Goal: Task Accomplishment & Management: Manage account settings

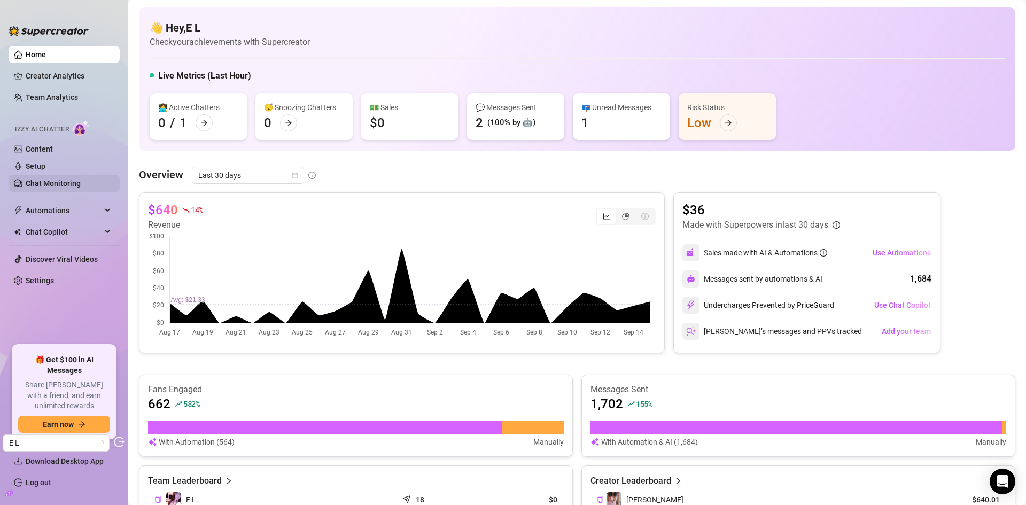
click at [58, 179] on link "Chat Monitoring" at bounding box center [53, 183] width 55 height 9
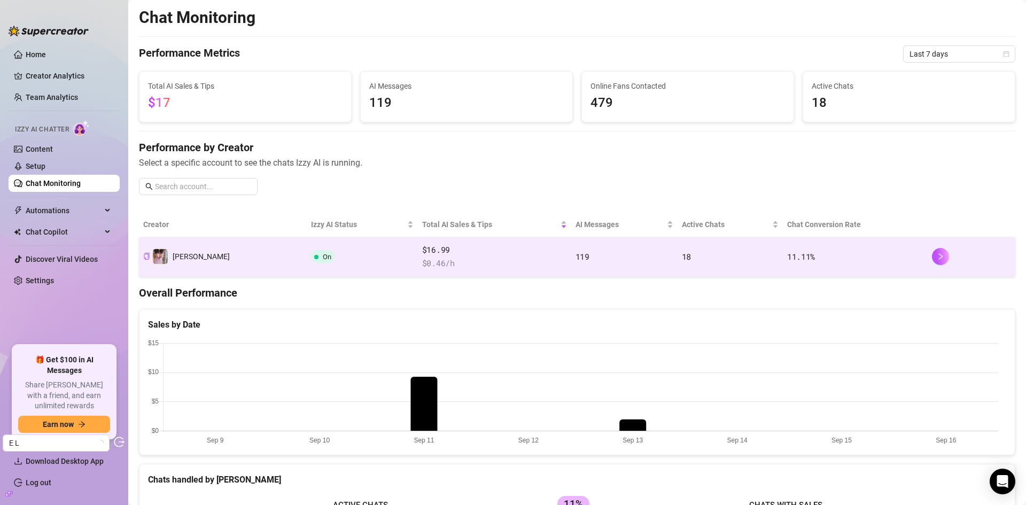
click at [481, 256] on span "$16.99" at bounding box center [494, 250] width 145 height 13
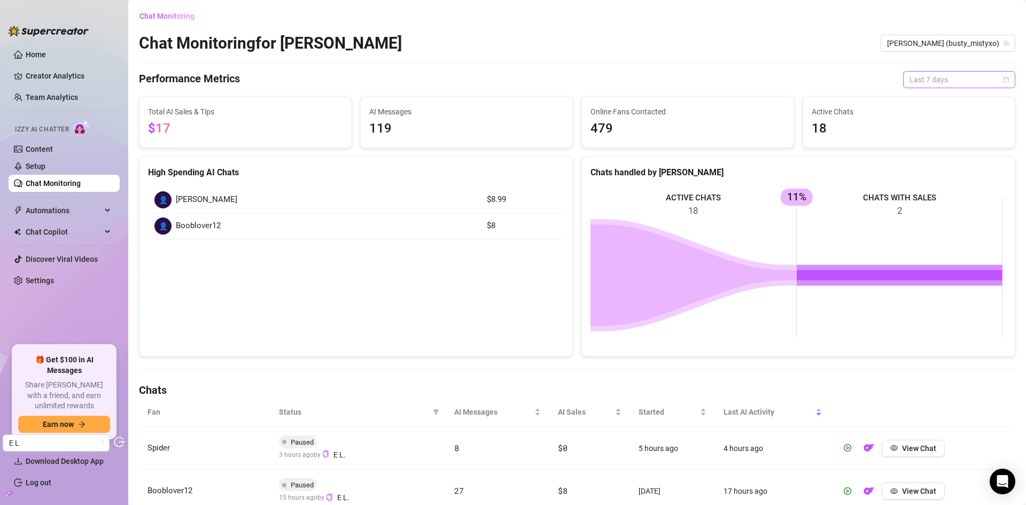
click at [925, 87] on span "Last 7 days" at bounding box center [959, 80] width 99 height 16
click at [925, 97] on div "Last 24 hours" at bounding box center [951, 101] width 95 height 12
click at [943, 91] on div "Chat Monitoring Chat Monitoring for Misty Misty (busty_mistyxo) Performance Met…" at bounding box center [577, 294] width 877 height 575
click at [943, 82] on span "Last 24 hours" at bounding box center [959, 80] width 99 height 16
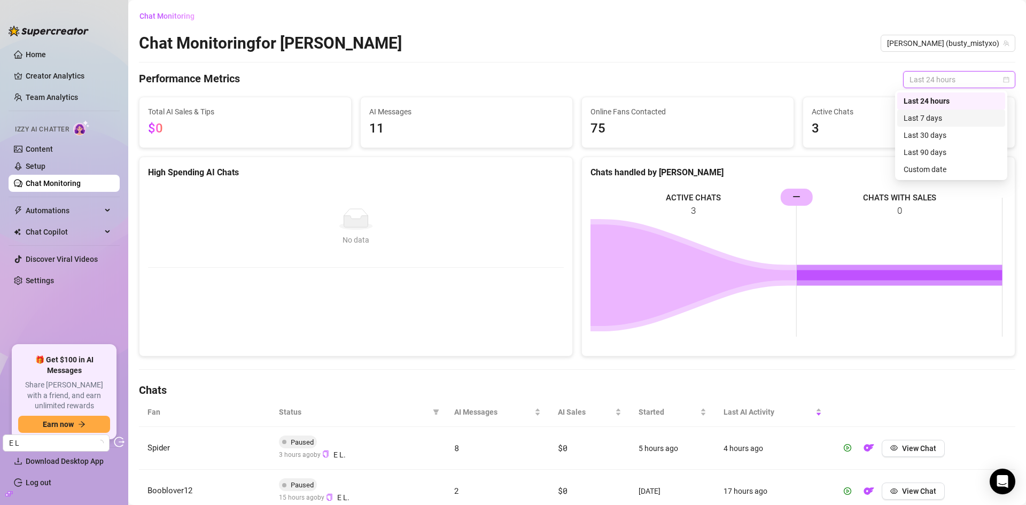
click at [937, 113] on div "Last 7 days" at bounding box center [951, 118] width 95 height 12
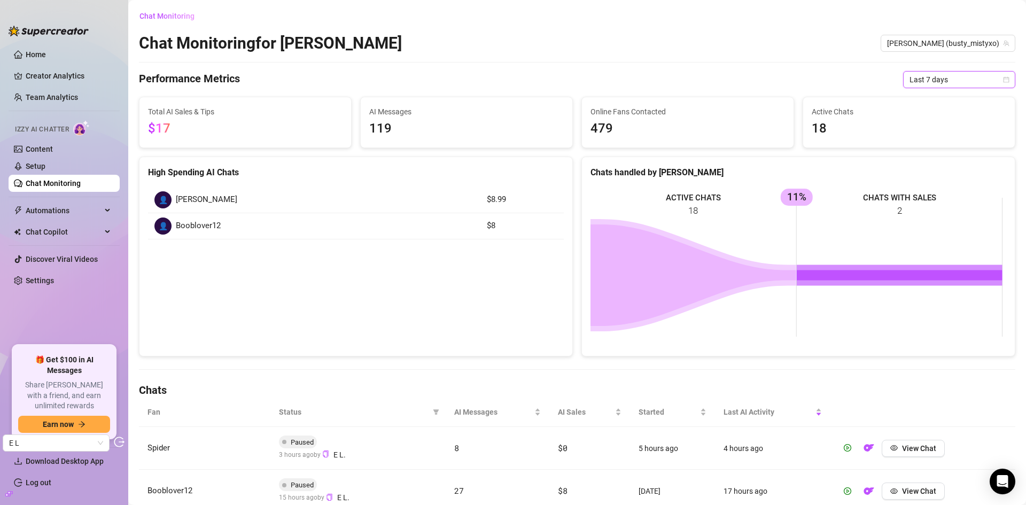
click at [935, 83] on span "Last 7 days" at bounding box center [959, 80] width 99 height 16
click at [939, 105] on div "Last 24 hours" at bounding box center [951, 101] width 95 height 12
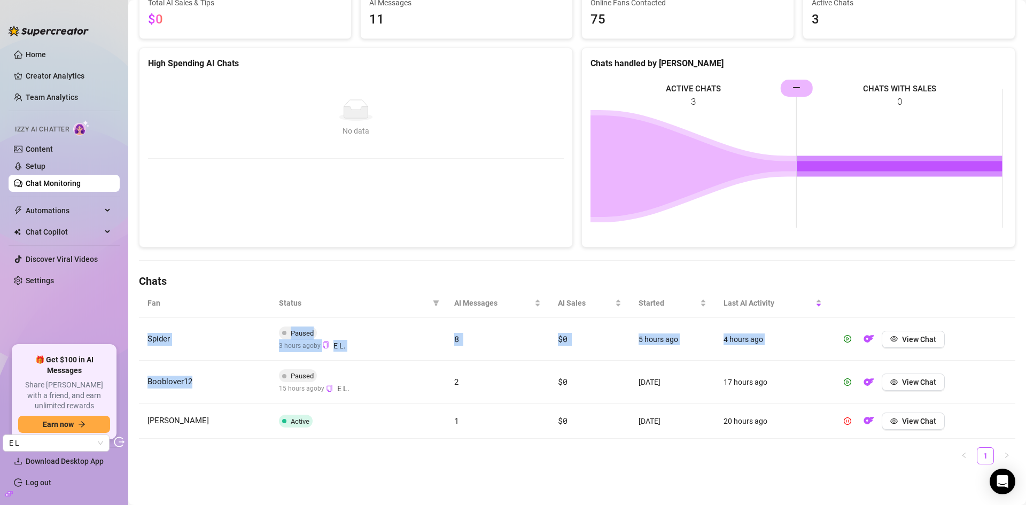
drag, startPoint x: 197, startPoint y: 381, endPoint x: 180, endPoint y: 344, distance: 40.2
click at [148, 339] on tbody "Spider Paused 3 hours ago by E L. 8 $0 5 hours ago 4 hours ago View Chat Booblo…" at bounding box center [577, 378] width 877 height 121
click at [181, 344] on td "Spider" at bounding box center [204, 339] width 131 height 43
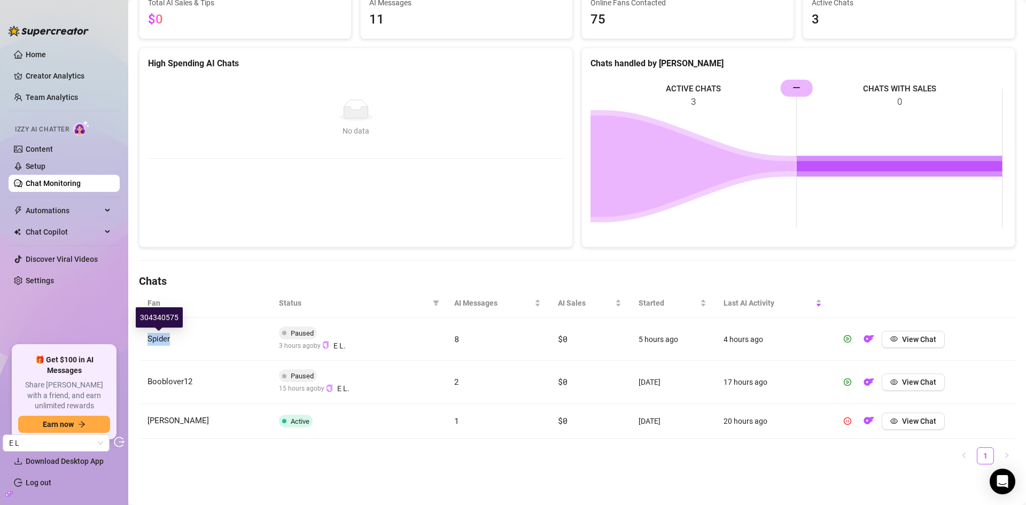
drag, startPoint x: 145, startPoint y: 337, endPoint x: 173, endPoint y: 339, distance: 27.8
click at [173, 339] on td "Spider" at bounding box center [204, 339] width 131 height 43
copy span "Spider"
drag, startPoint x: 65, startPoint y: 204, endPoint x: 62, endPoint y: 235, distance: 31.2
click at [65, 204] on span "Automations" at bounding box center [64, 210] width 76 height 17
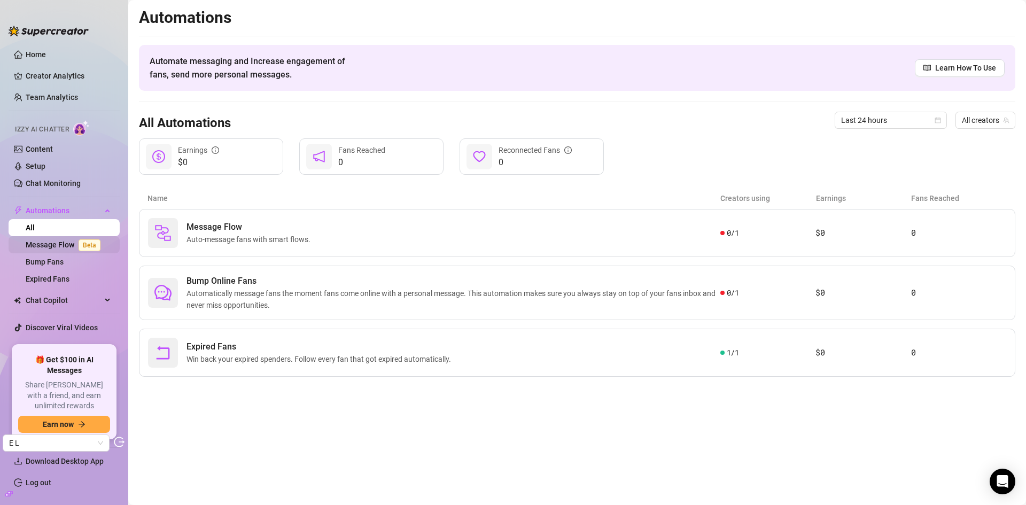
click at [53, 242] on link "Message Flow Beta" at bounding box center [65, 245] width 79 height 9
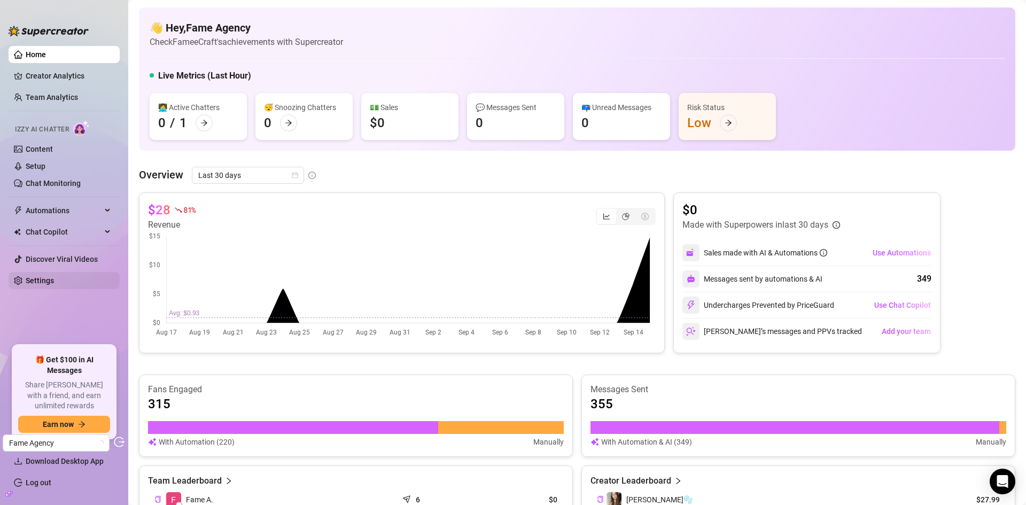
click at [51, 280] on link "Settings" at bounding box center [40, 280] width 28 height 9
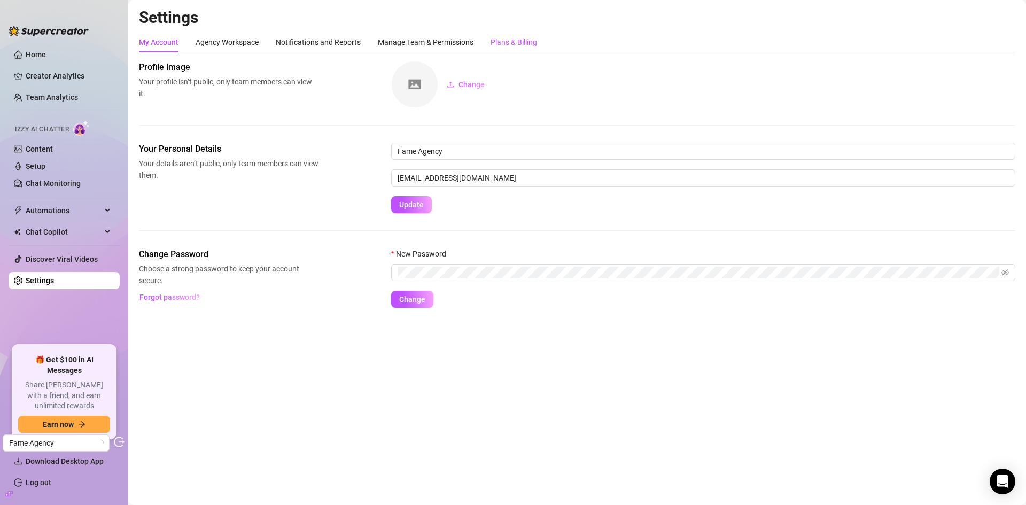
click at [511, 41] on div "Plans & Billing" at bounding box center [514, 42] width 47 height 12
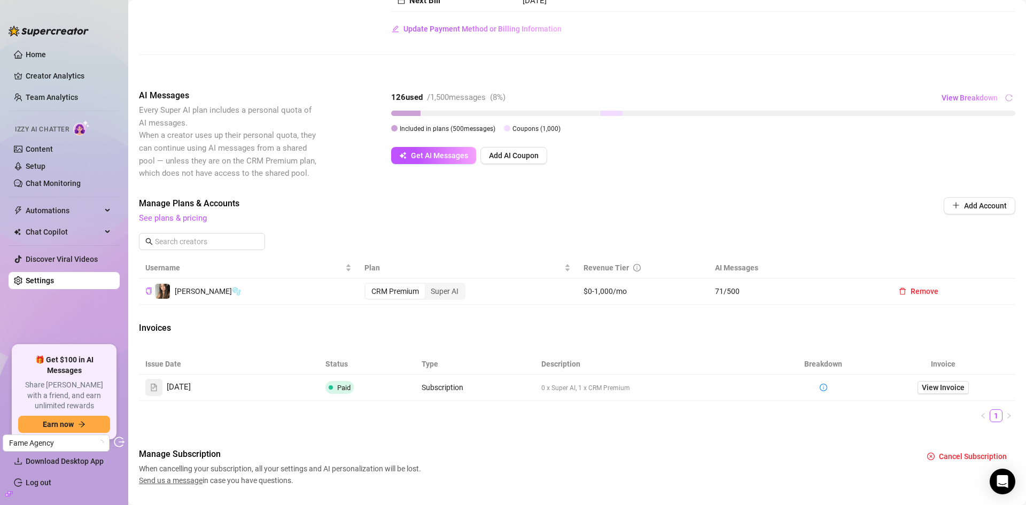
scroll to position [162, 0]
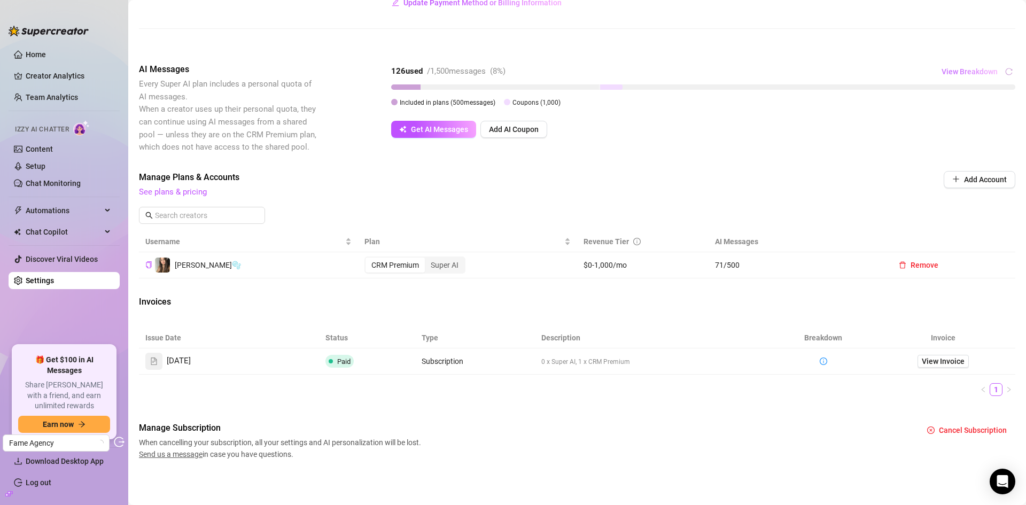
click at [954, 66] on button "View Breakdown" at bounding box center [969, 71] width 57 height 17
click at [964, 73] on span "View Breakdown" at bounding box center [970, 71] width 56 height 9
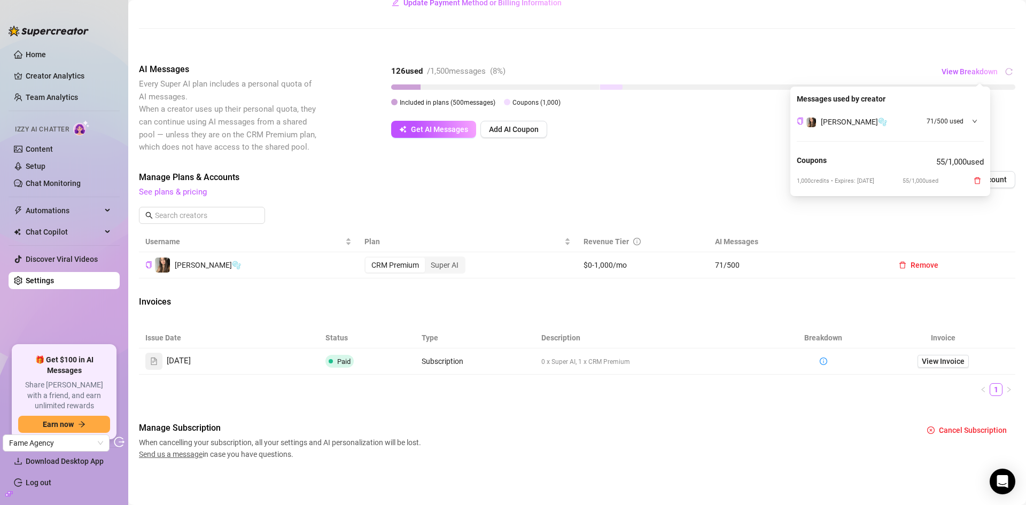
drag, startPoint x: 892, startPoint y: 181, endPoint x: 857, endPoint y: 180, distance: 34.8
click at [857, 180] on div "1,000 credits • Expires: 10/13/2025 55 / 1,000 used" at bounding box center [890, 181] width 187 height 13
copy span "10/13/2025"
click at [979, 118] on div "Bella🫧 71 / 500 used" at bounding box center [890, 121] width 187 height 21
drag, startPoint x: 908, startPoint y: 146, endPoint x: 873, endPoint y: 150, distance: 34.5
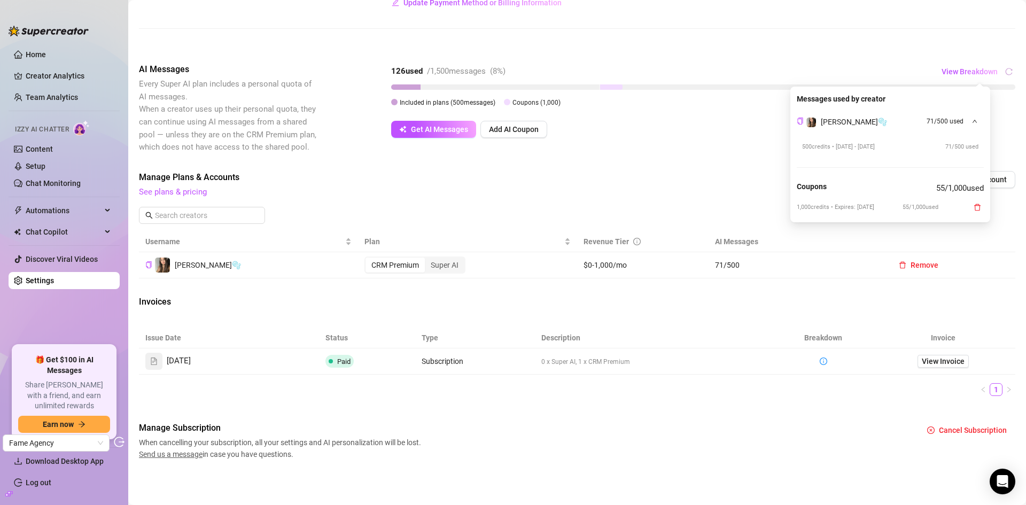
click at [873, 150] on div "500 credits • 09/15/2025 - 10/15/2025 71 / 500 used" at bounding box center [890, 146] width 176 height 9
copy span "10/15/2025"
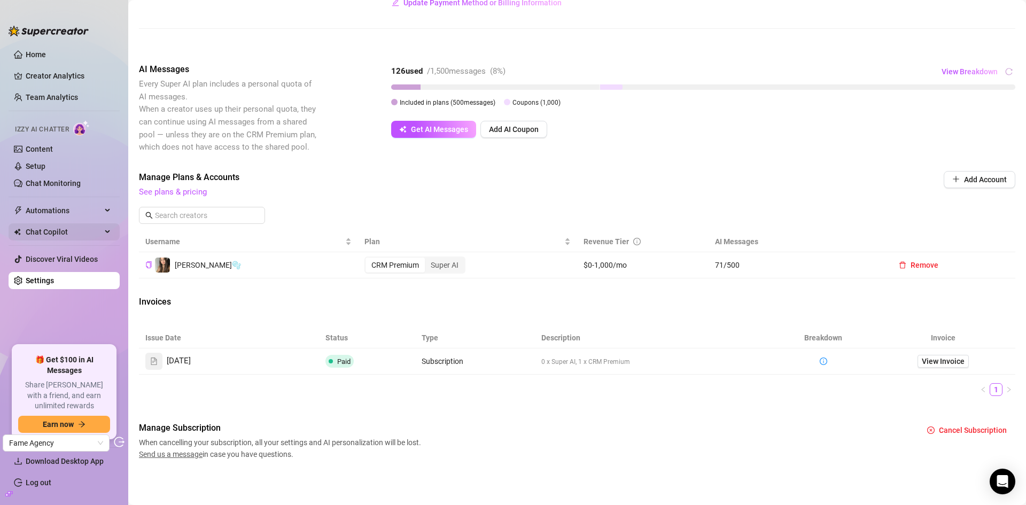
click at [59, 227] on span "Chat Copilot" at bounding box center [64, 231] width 76 height 17
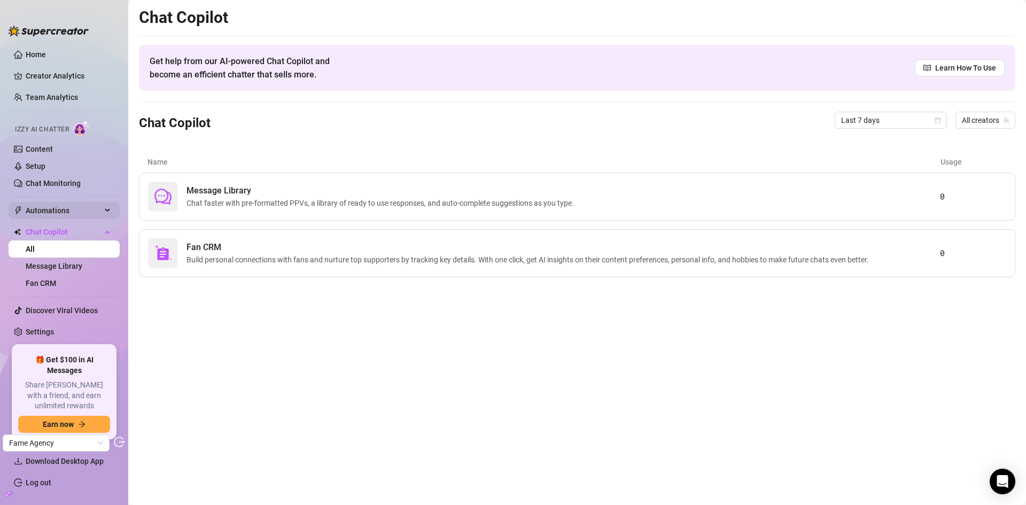
click at [59, 206] on span "Automations" at bounding box center [64, 210] width 76 height 17
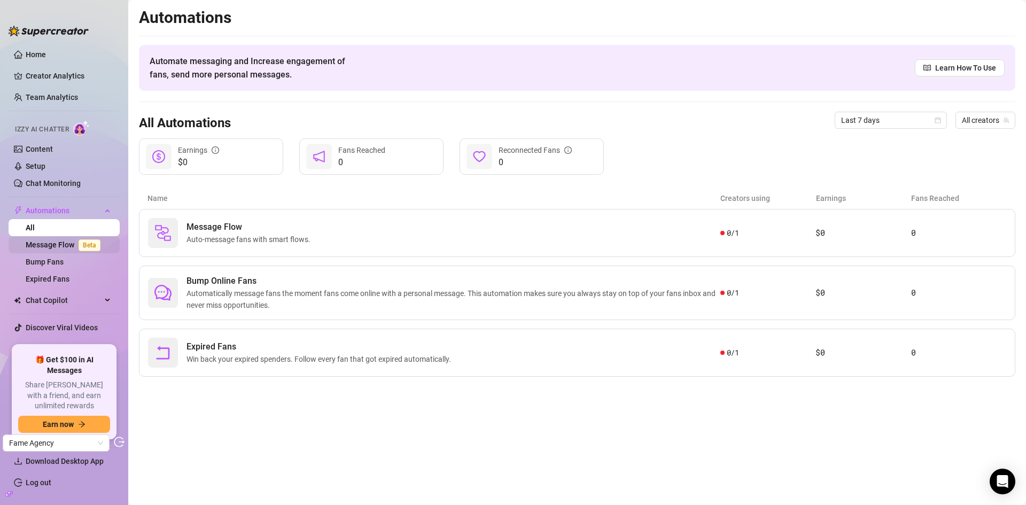
click at [54, 248] on link "Message Flow Beta" at bounding box center [65, 245] width 79 height 9
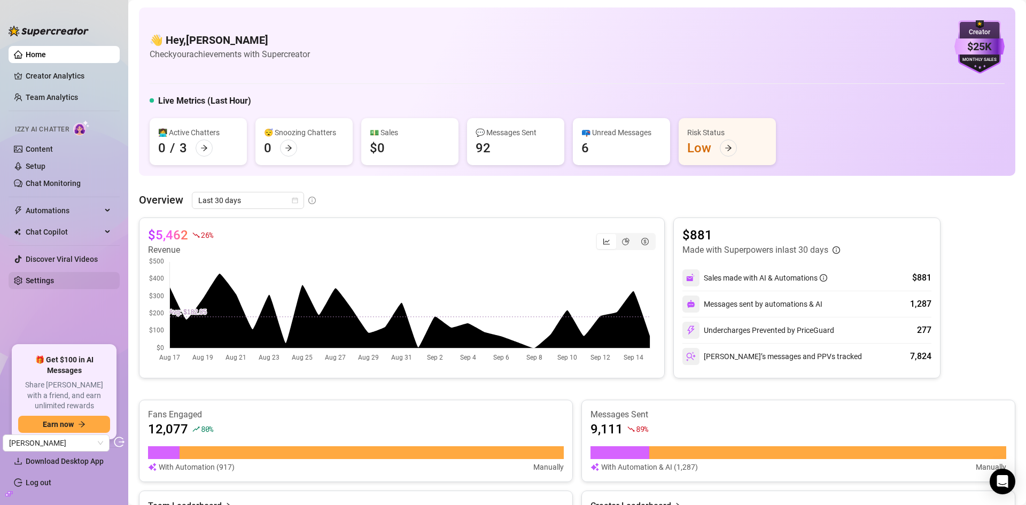
click at [43, 278] on link "Settings" at bounding box center [40, 280] width 28 height 9
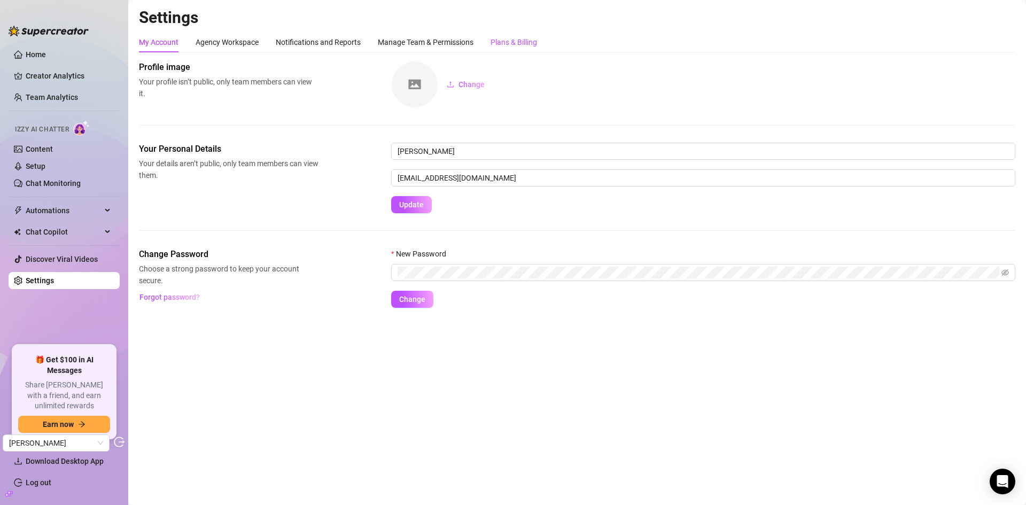
click at [513, 40] on div "Plans & Billing" at bounding box center [514, 42] width 47 height 12
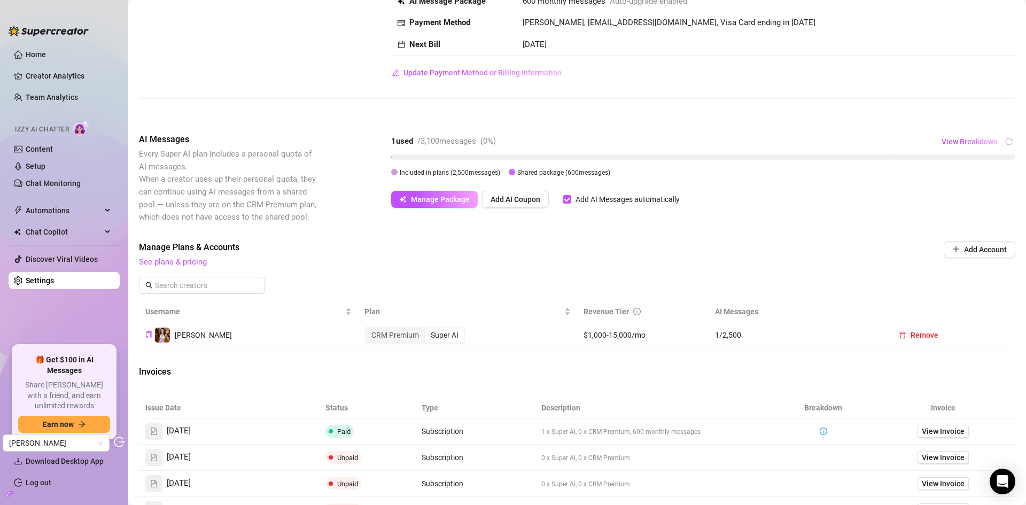
scroll to position [53, 0]
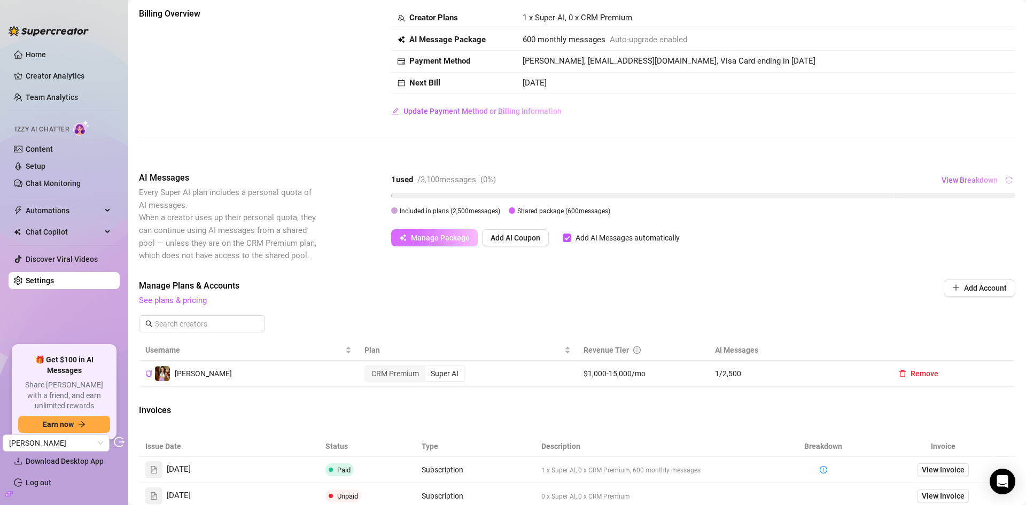
click at [445, 239] on span "Manage Package" at bounding box center [440, 238] width 59 height 9
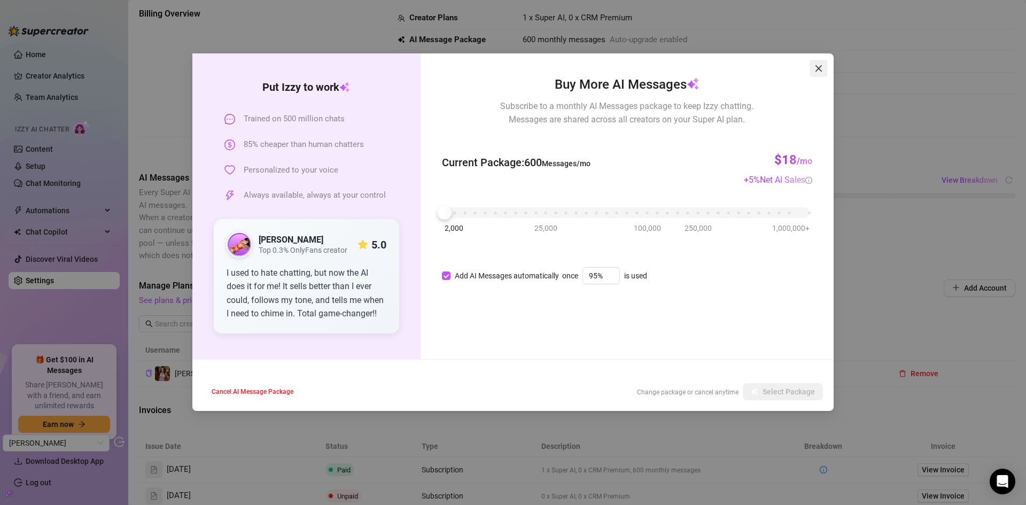
click at [823, 68] on icon "close" at bounding box center [819, 68] width 9 height 9
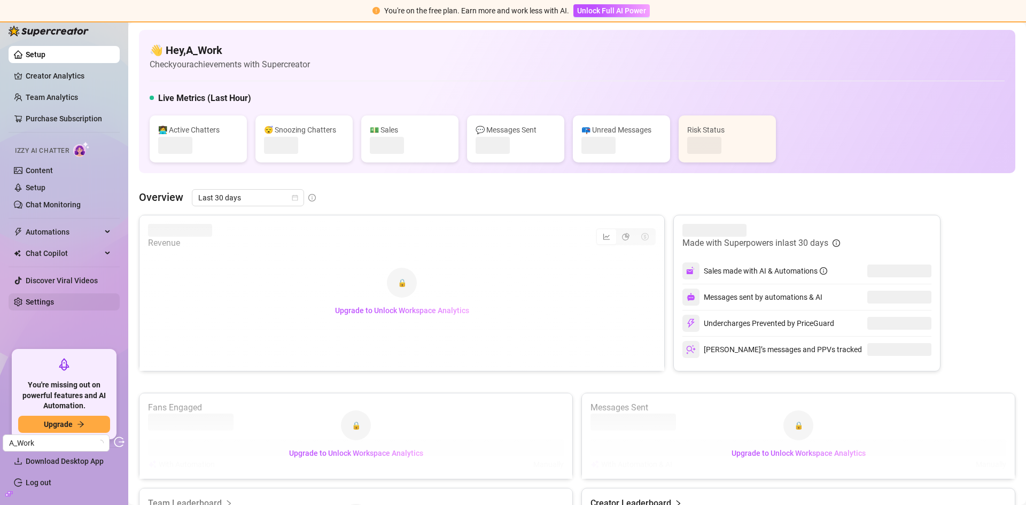
drag, startPoint x: 82, startPoint y: 199, endPoint x: 44, endPoint y: 298, distance: 105.9
click at [44, 298] on link "Settings" at bounding box center [40, 302] width 28 height 9
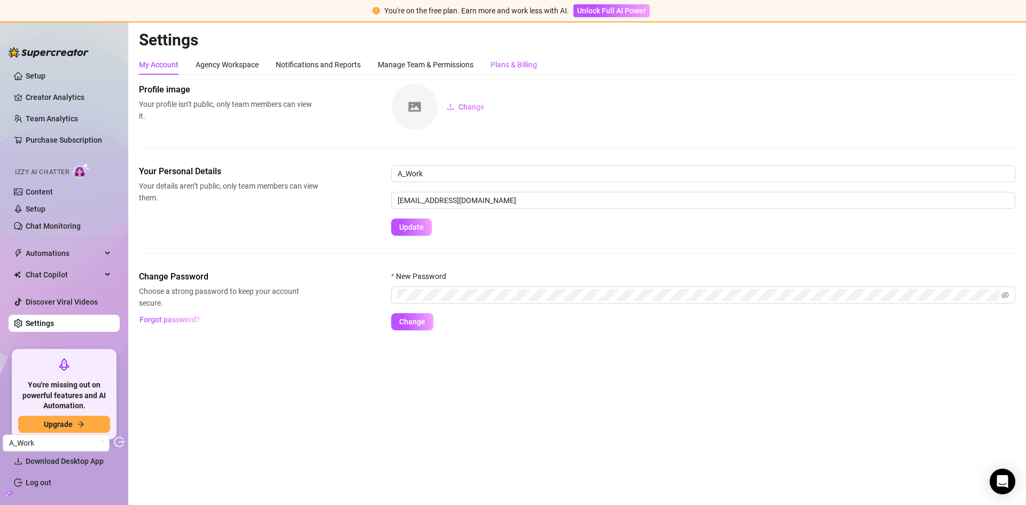
click at [531, 68] on div "Plans & Billing" at bounding box center [514, 65] width 47 height 12
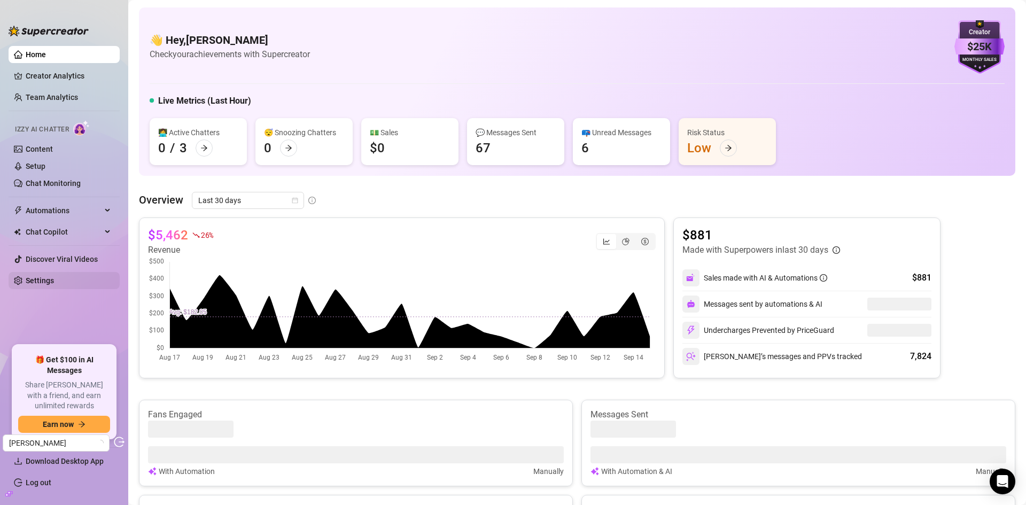
click at [50, 283] on link "Settings" at bounding box center [40, 280] width 28 height 9
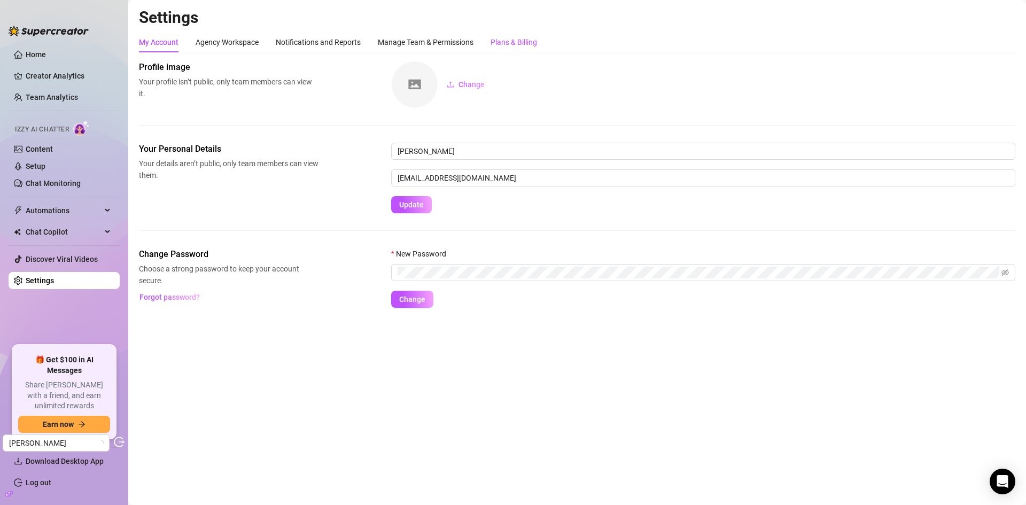
click at [515, 43] on div "Plans & Billing" at bounding box center [514, 42] width 47 height 12
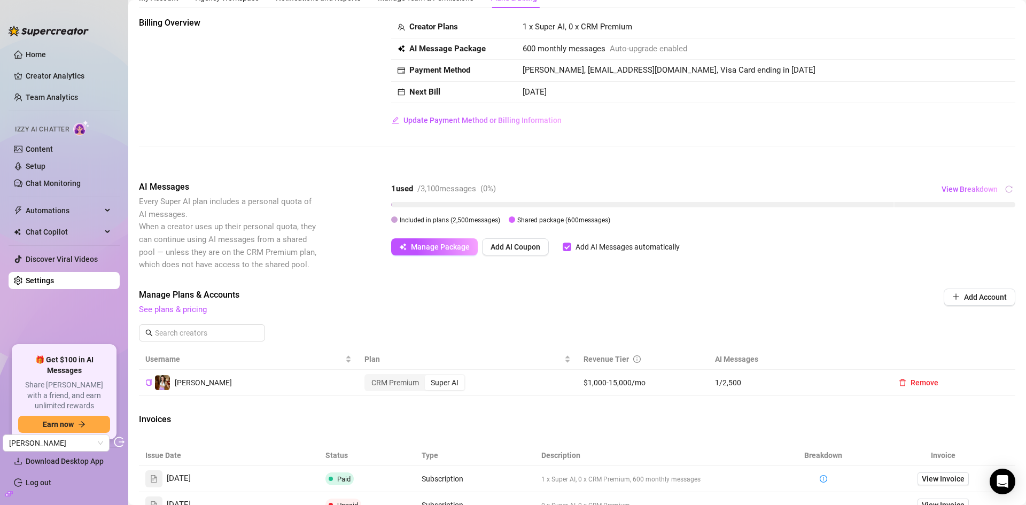
scroll to position [160, 0]
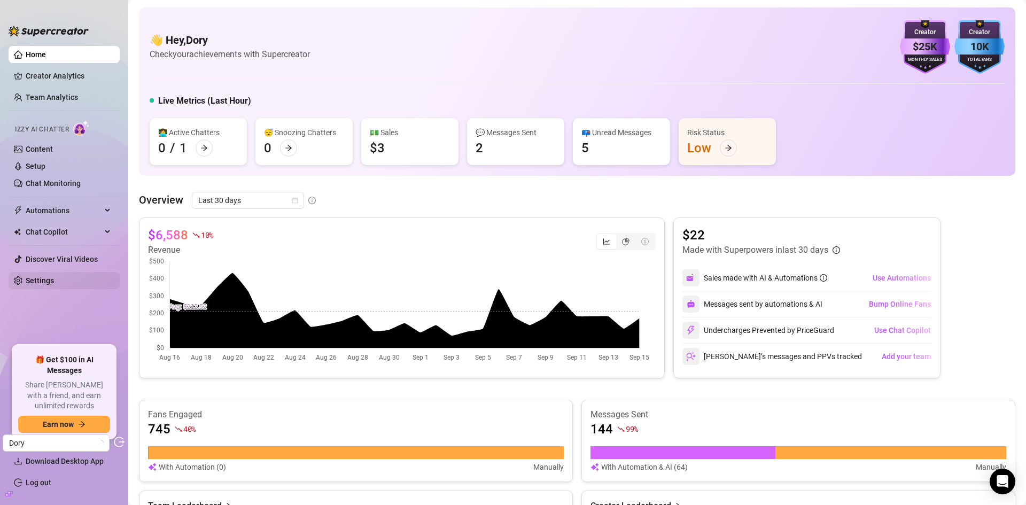
click at [53, 279] on link "Settings" at bounding box center [40, 280] width 28 height 9
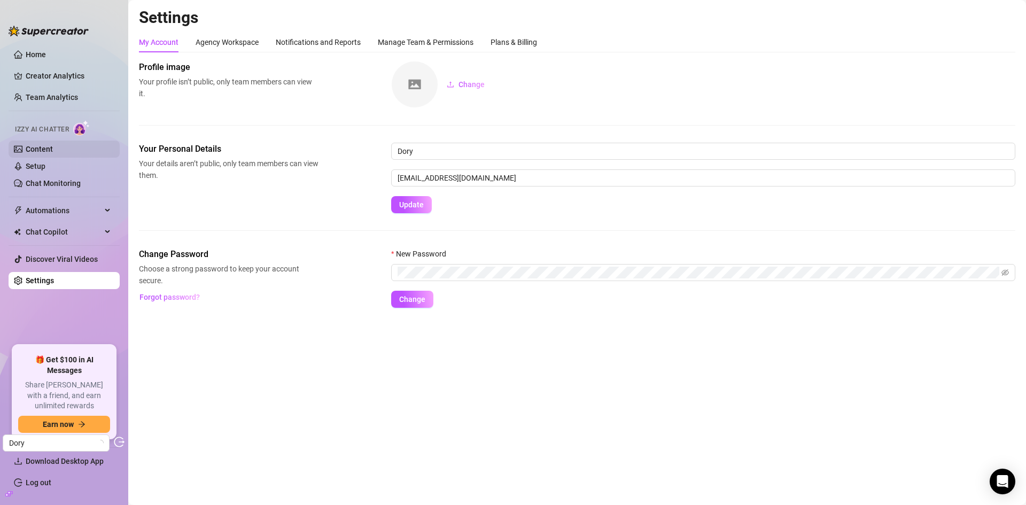
click at [53, 151] on link "Content" at bounding box center [39, 149] width 27 height 9
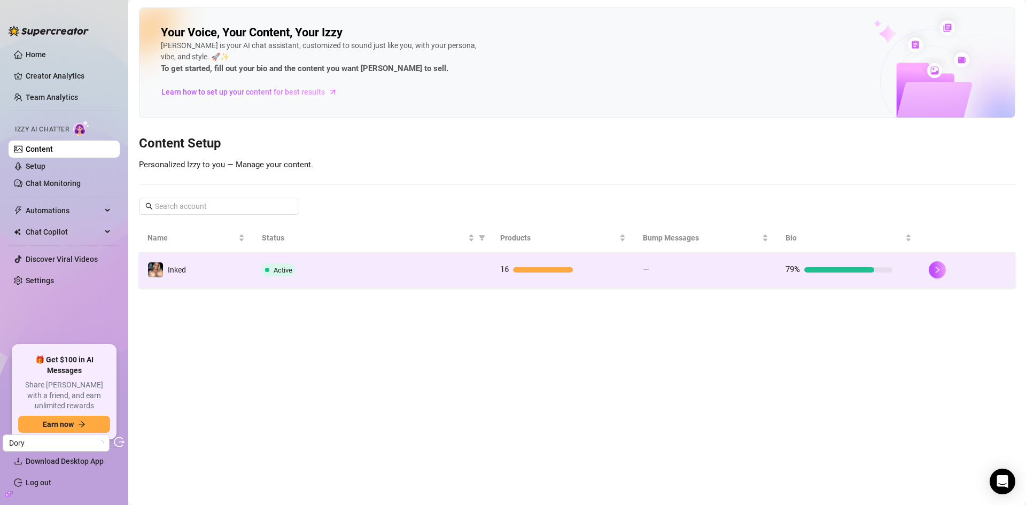
click at [439, 274] on div "Active" at bounding box center [372, 270] width 221 height 13
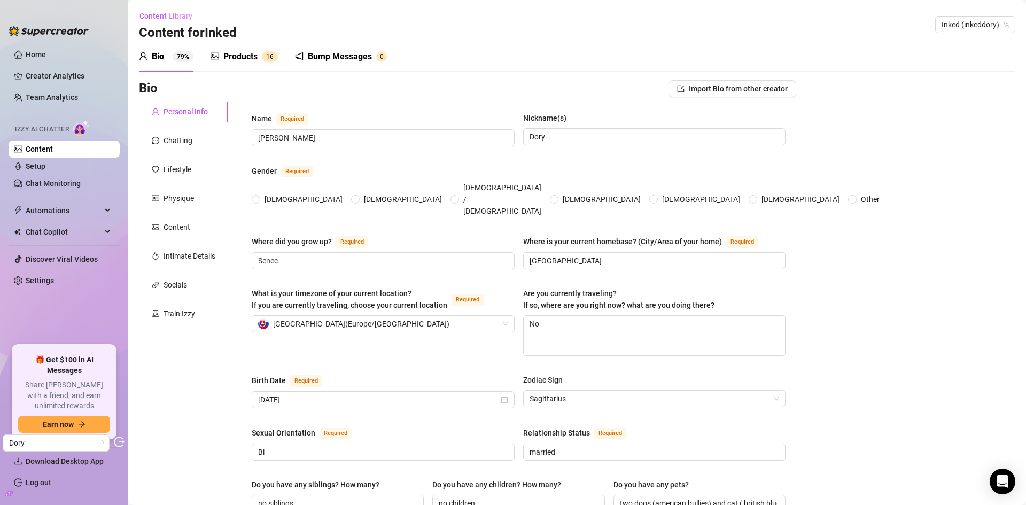
type input "November 30th, 1995"
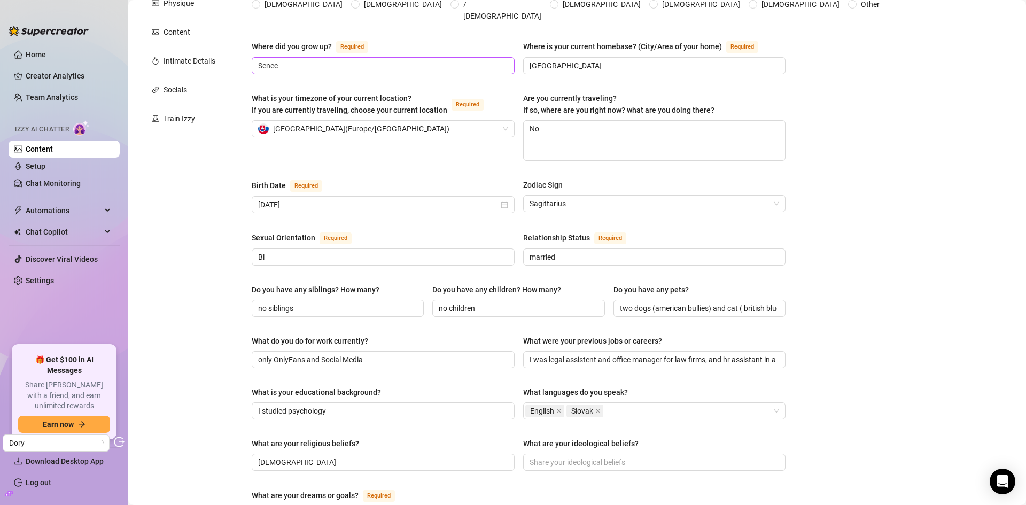
scroll to position [19, 0]
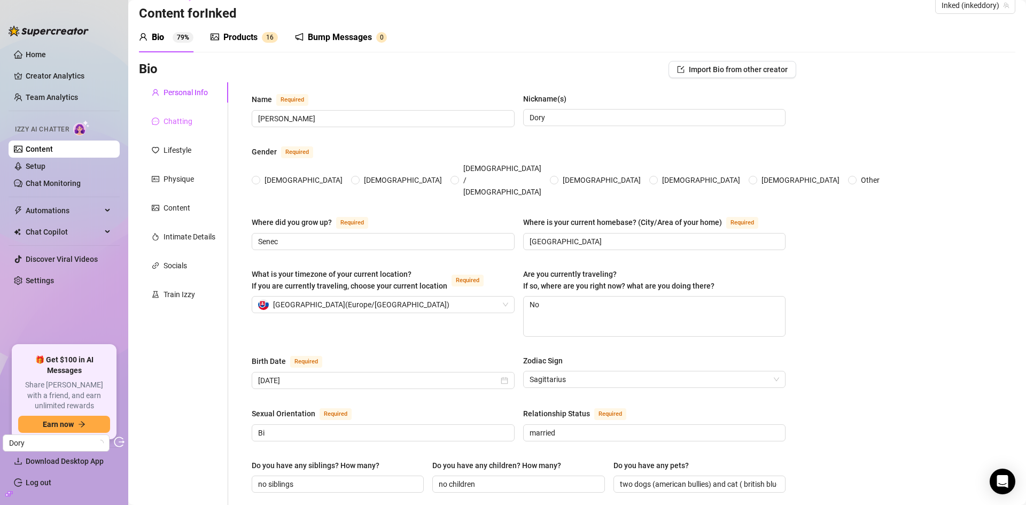
click at [168, 127] on div "Chatting" at bounding box center [178, 121] width 29 height 12
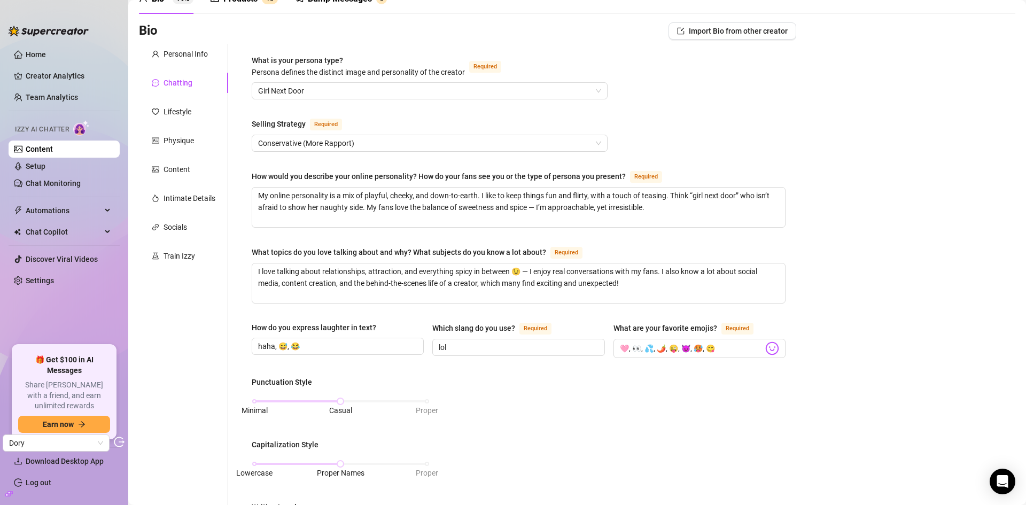
scroll to position [0, 0]
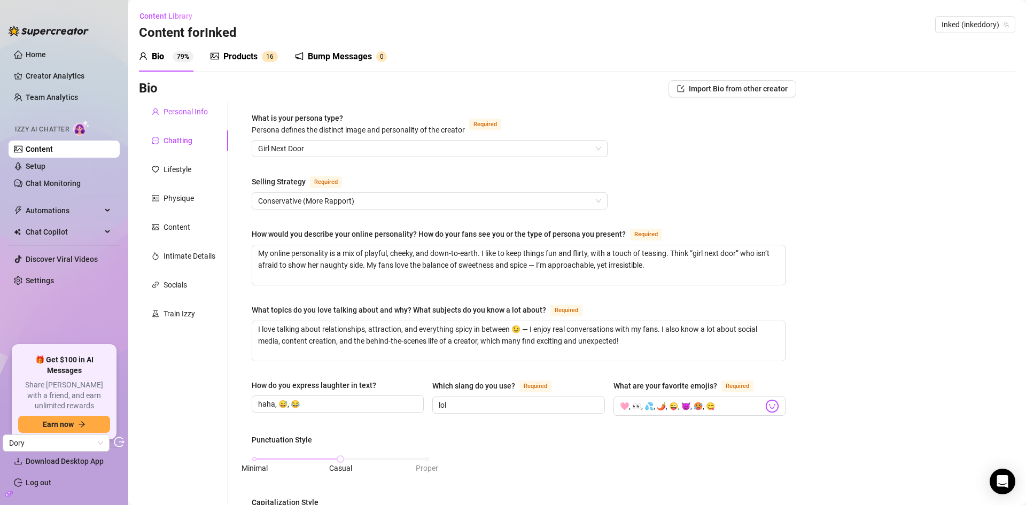
click at [188, 114] on div "Personal Info" at bounding box center [186, 112] width 44 height 12
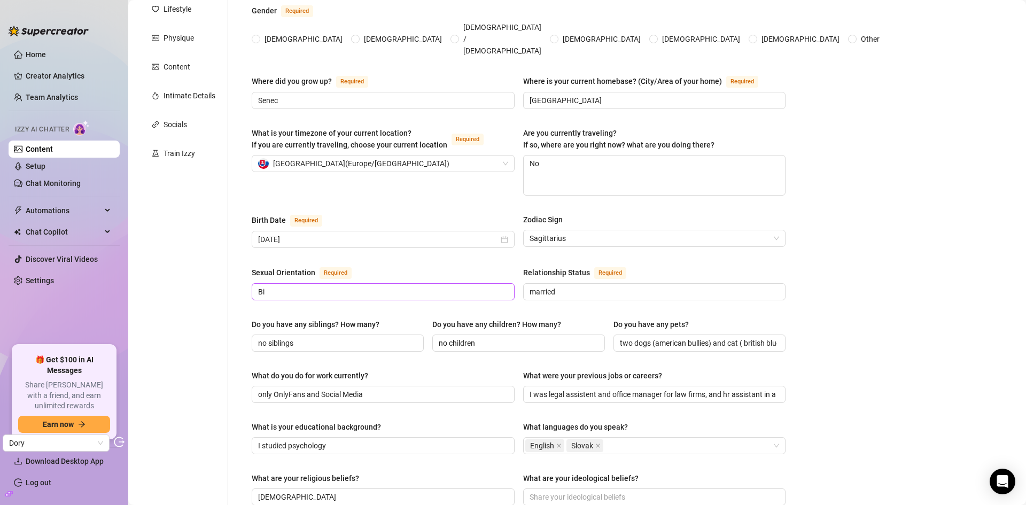
scroll to position [321, 0]
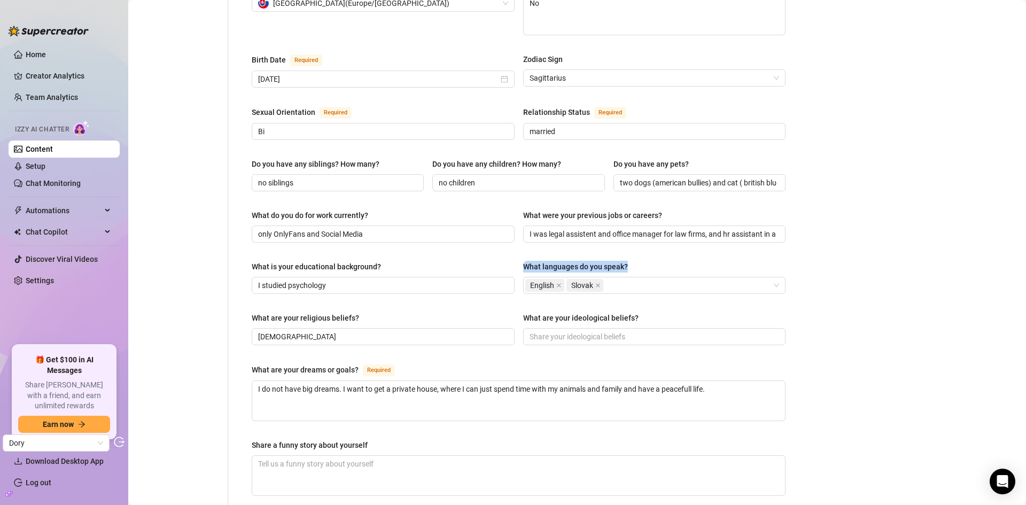
drag, startPoint x: 636, startPoint y: 240, endPoint x: 520, endPoint y: 241, distance: 116.0
click at [520, 241] on div "Name Required Petra Nickname(s) Dory Gender Required Female Male Non-Binary / G…" at bounding box center [519, 224] width 534 height 864
copy div "What languages do you speak?"
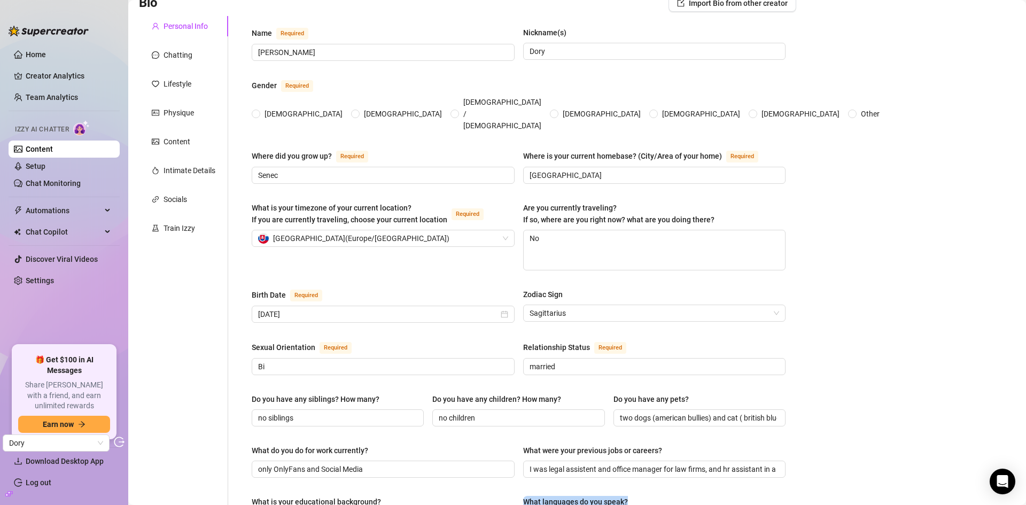
scroll to position [53, 0]
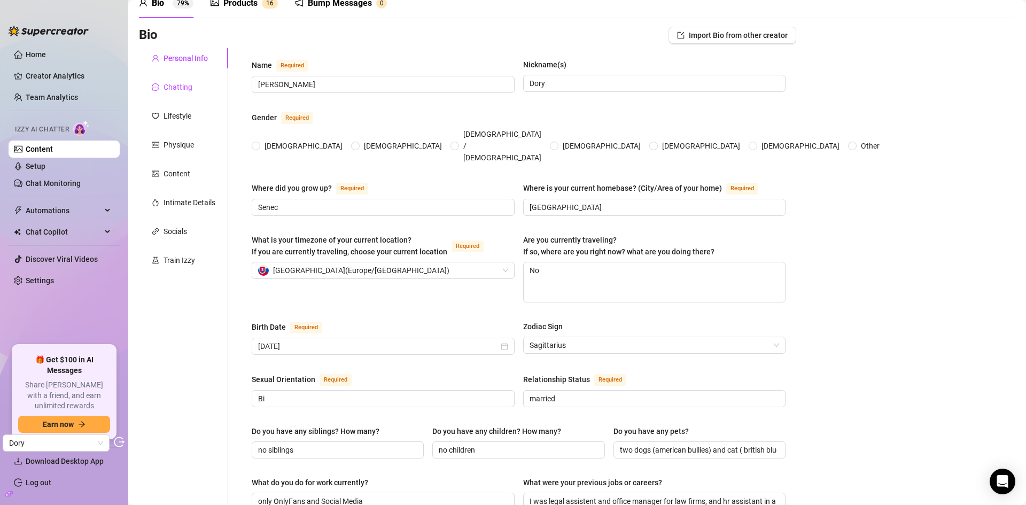
drag, startPoint x: 190, startPoint y: 87, endPoint x: 292, endPoint y: 95, distance: 103.0
click at [189, 87] on div "Chatting" at bounding box center [178, 87] width 29 height 12
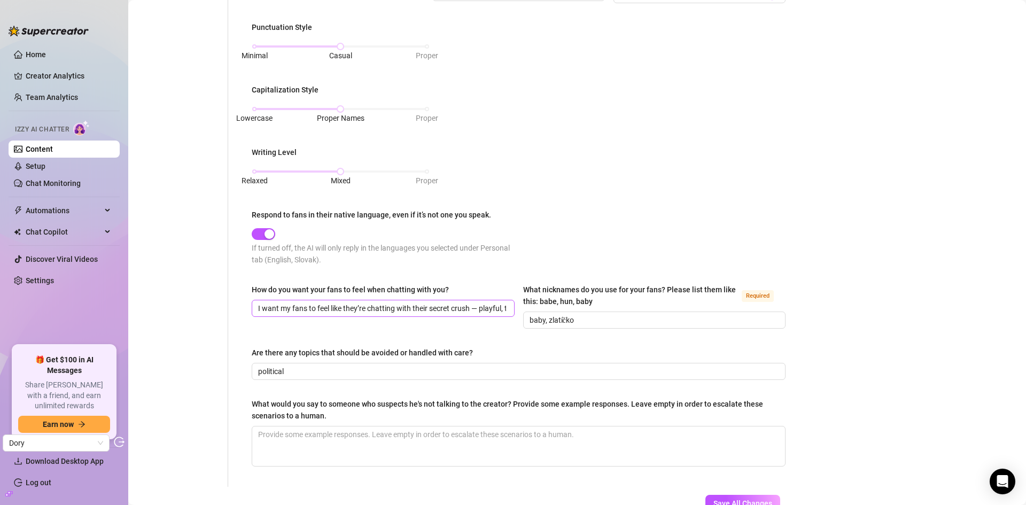
scroll to position [428, 0]
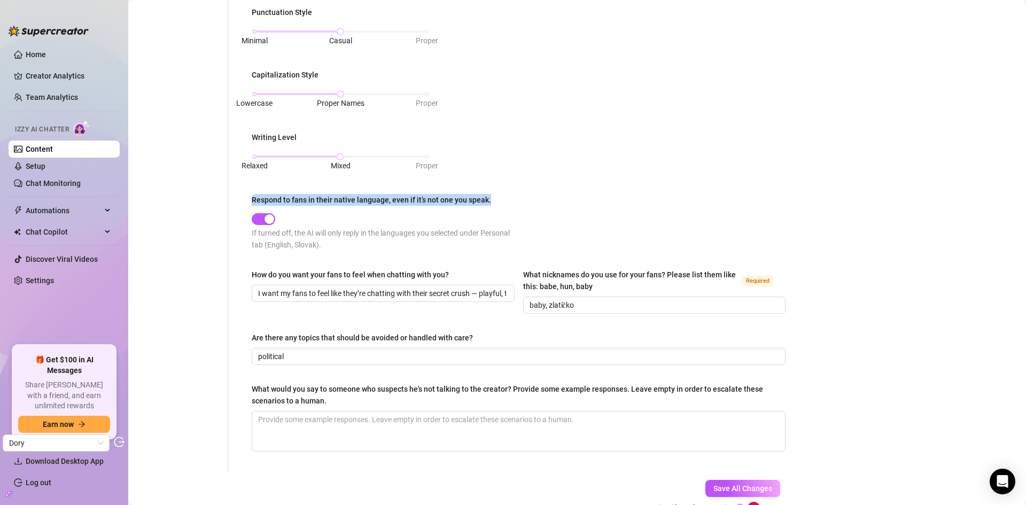
drag, startPoint x: 251, startPoint y: 194, endPoint x: 503, endPoint y: 198, distance: 252.3
click at [503, 198] on div "What is your persona type? Persona defines the distinct image and personality o…" at bounding box center [518, 73] width 555 height 798
copy div "Respond to fans in their native language, even if it’s not one you speak."
click at [525, 183] on div "Punctuation Style Minimal Casual Proper Capitalization Style Lowercase Proper N…" at bounding box center [519, 133] width 534 height 254
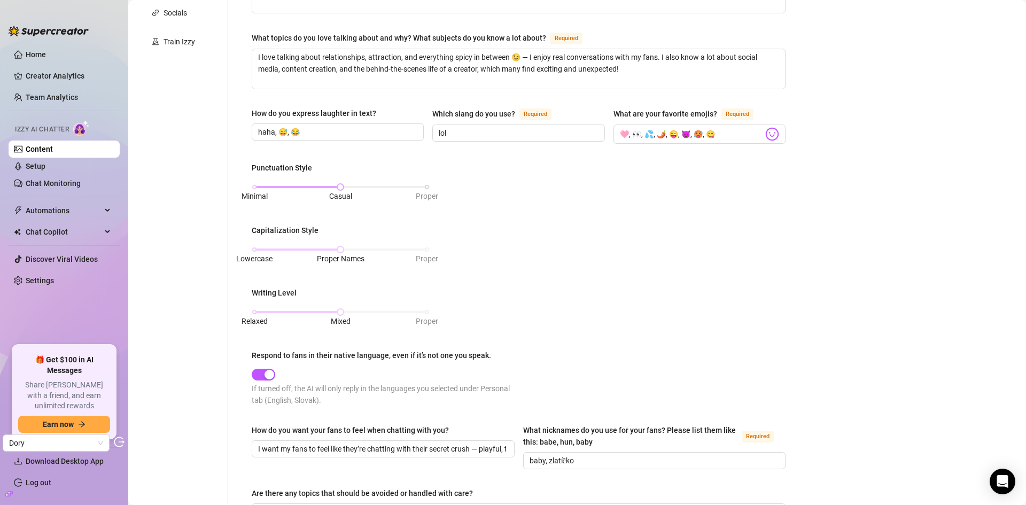
scroll to position [5, 0]
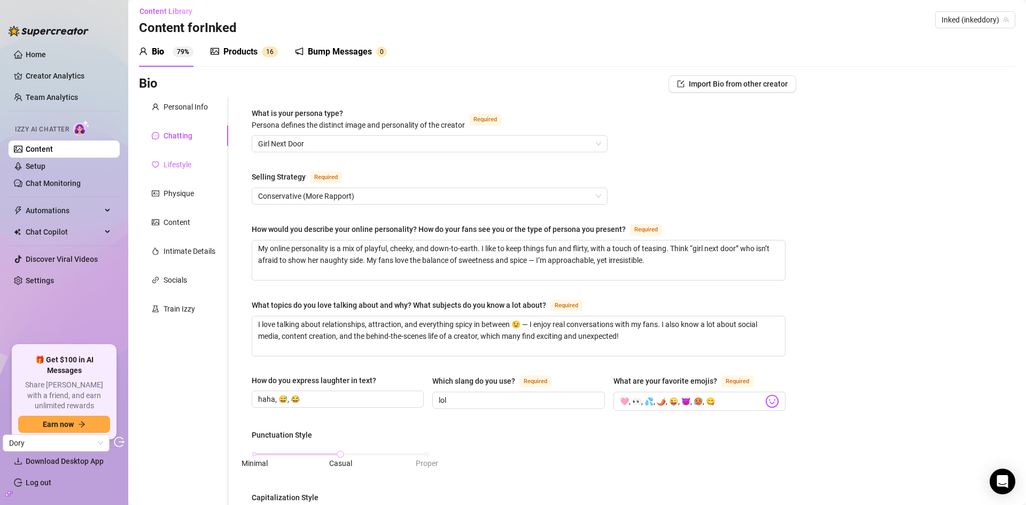
click at [177, 158] on div "Lifestyle" at bounding box center [183, 164] width 89 height 20
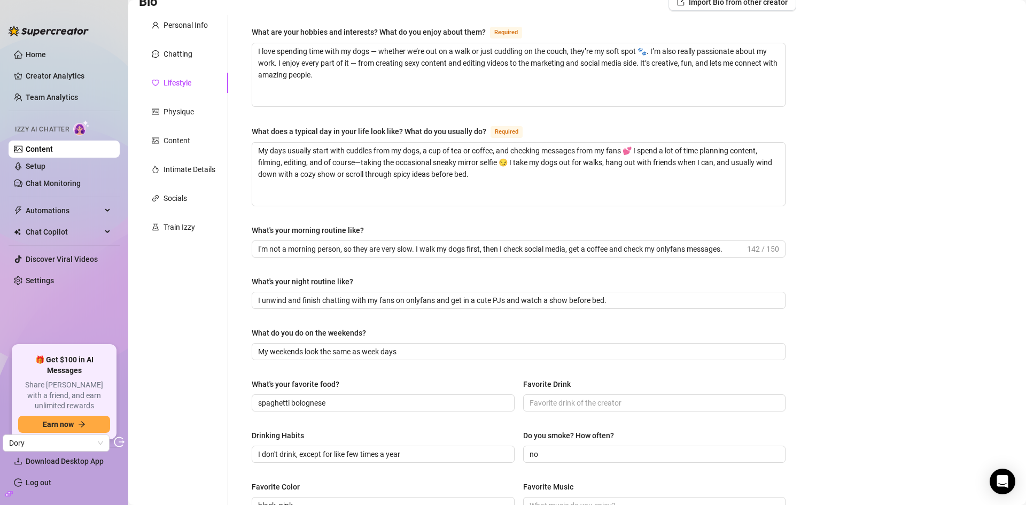
scroll to position [35, 0]
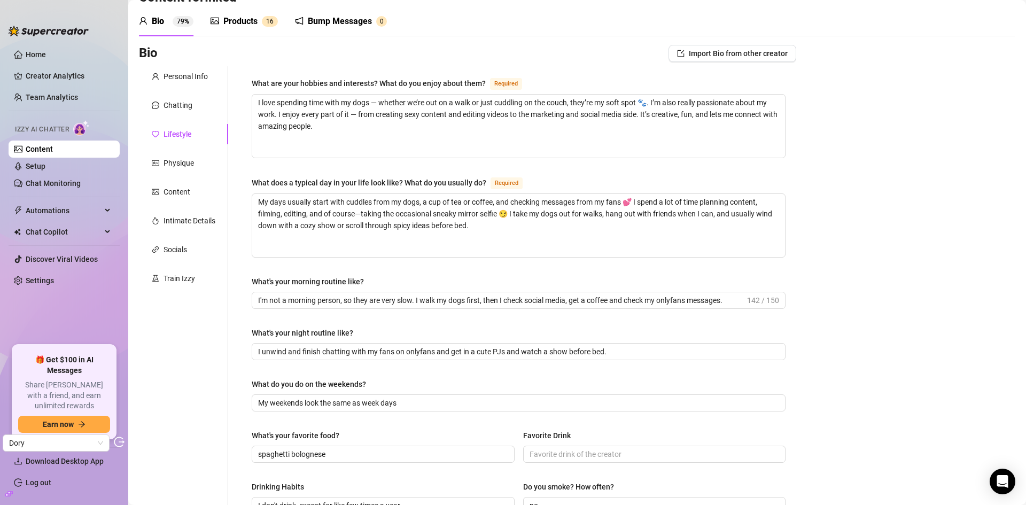
click at [178, 148] on div "Personal Info Chatting Lifestyle Physique Content Intimate Details Socials Trai…" at bounding box center [183, 426] width 89 height 721
click at [177, 162] on div "Physique" at bounding box center [179, 163] width 30 height 12
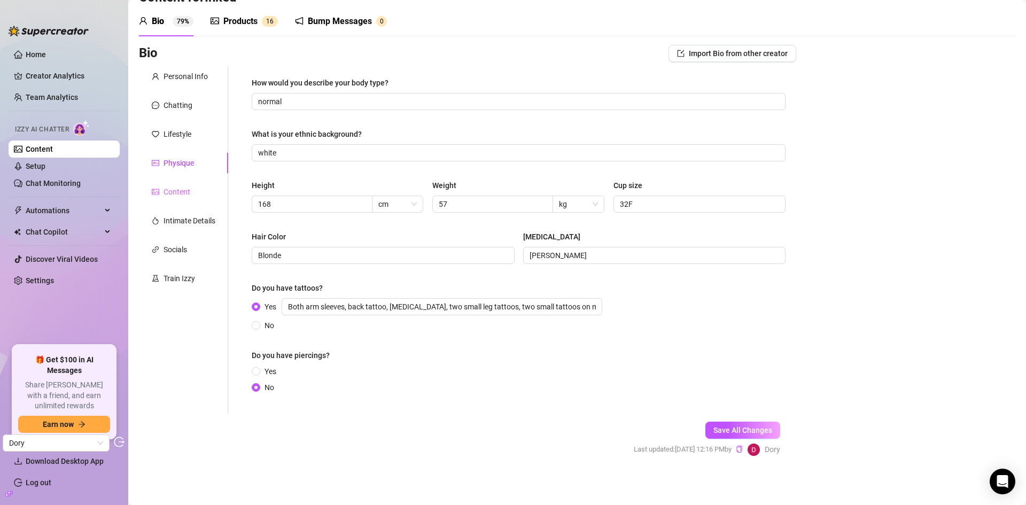
click at [192, 193] on div "Content" at bounding box center [183, 192] width 89 height 20
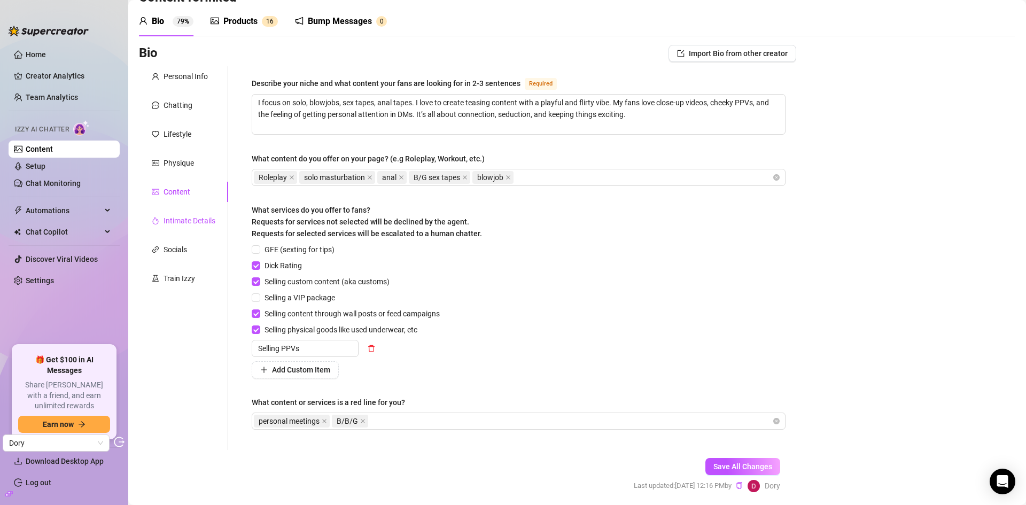
click at [175, 215] on div "Intimate Details" at bounding box center [190, 221] width 52 height 12
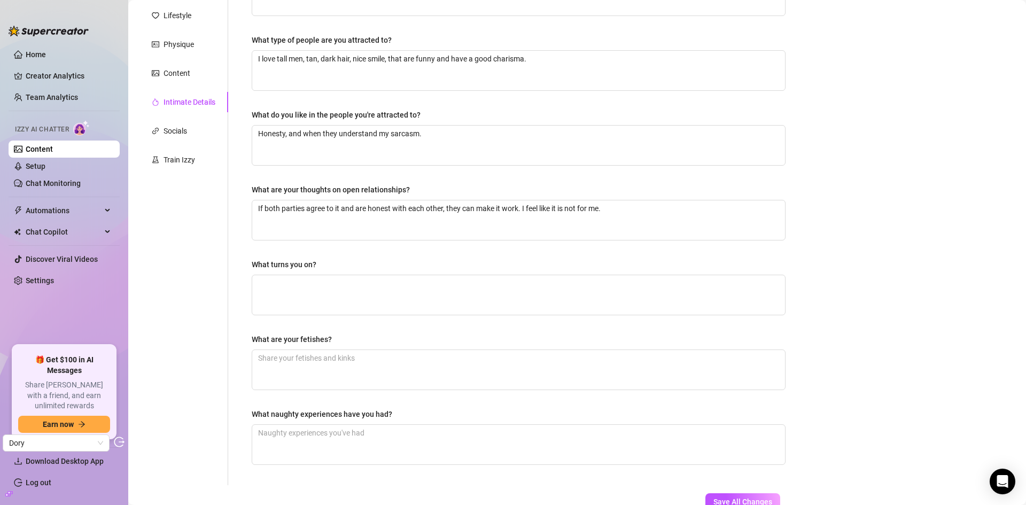
scroll to position [67, 0]
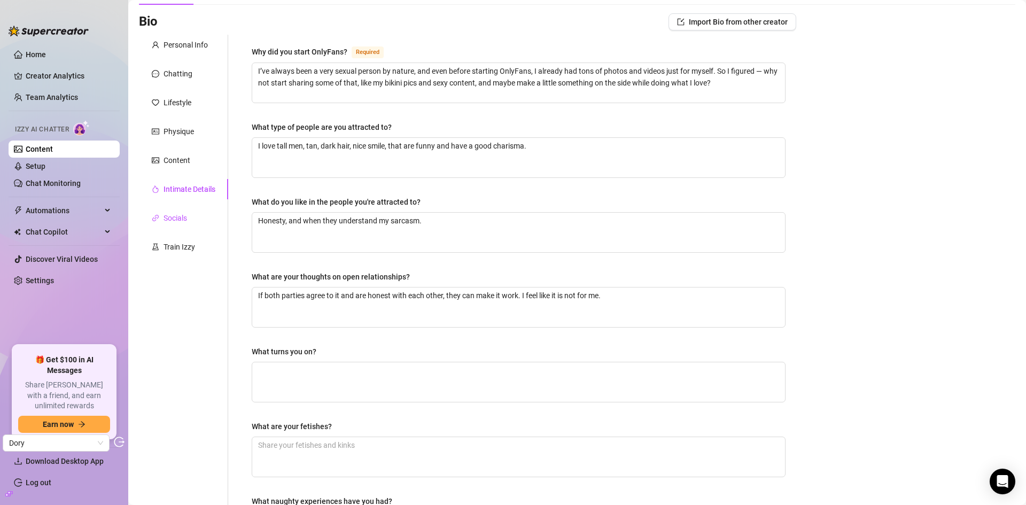
click at [170, 216] on div "Socials" at bounding box center [176, 218] width 24 height 12
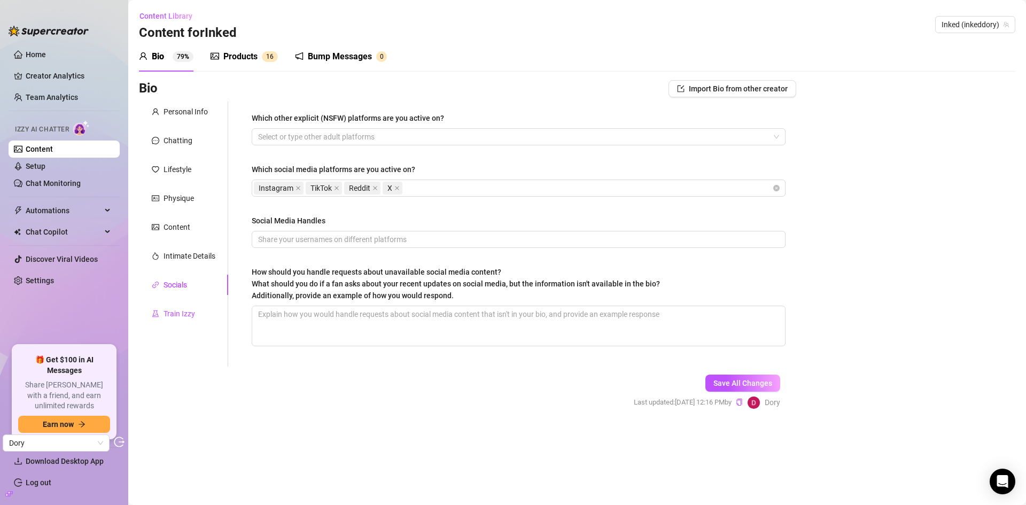
click at [181, 313] on div "Train Izzy" at bounding box center [180, 314] width 32 height 12
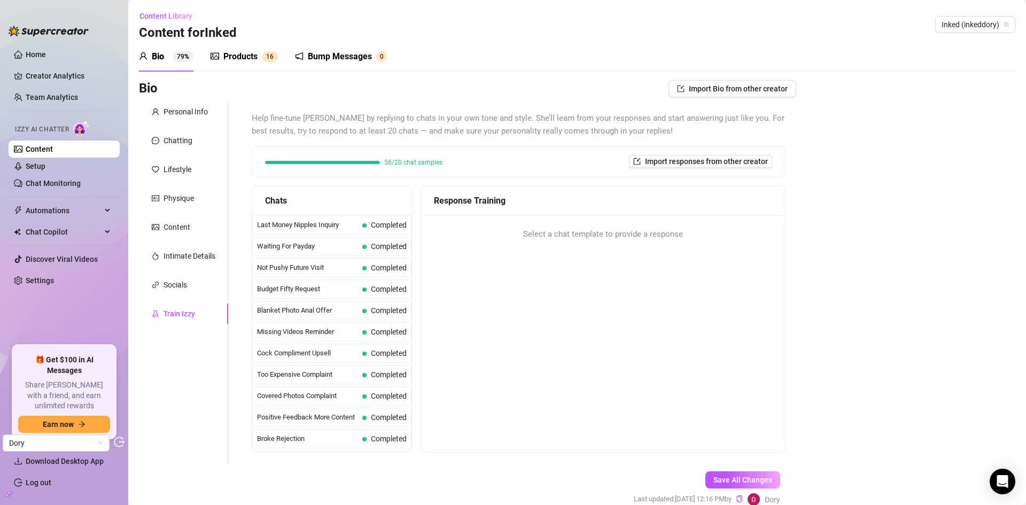
click at [239, 53] on div "Products" at bounding box center [240, 56] width 34 height 13
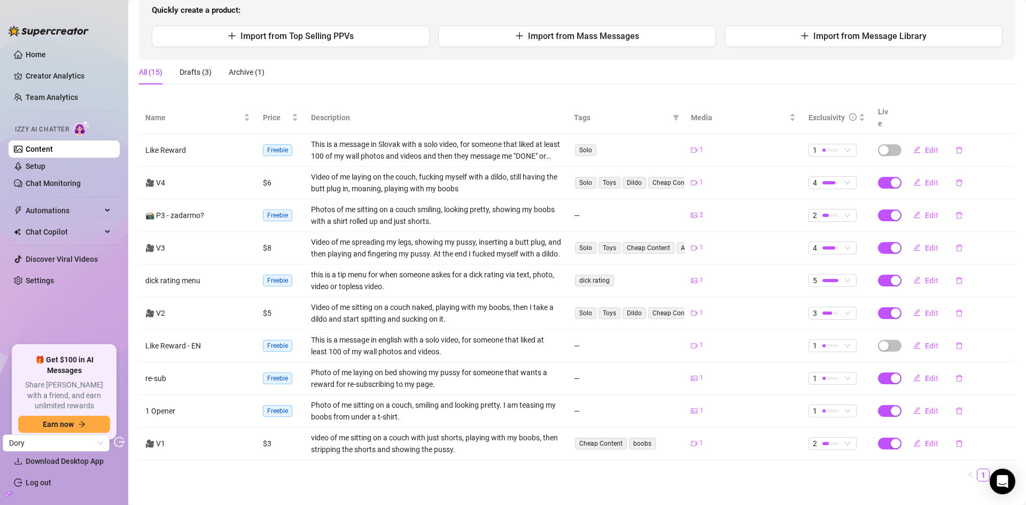
scroll to position [124, 0]
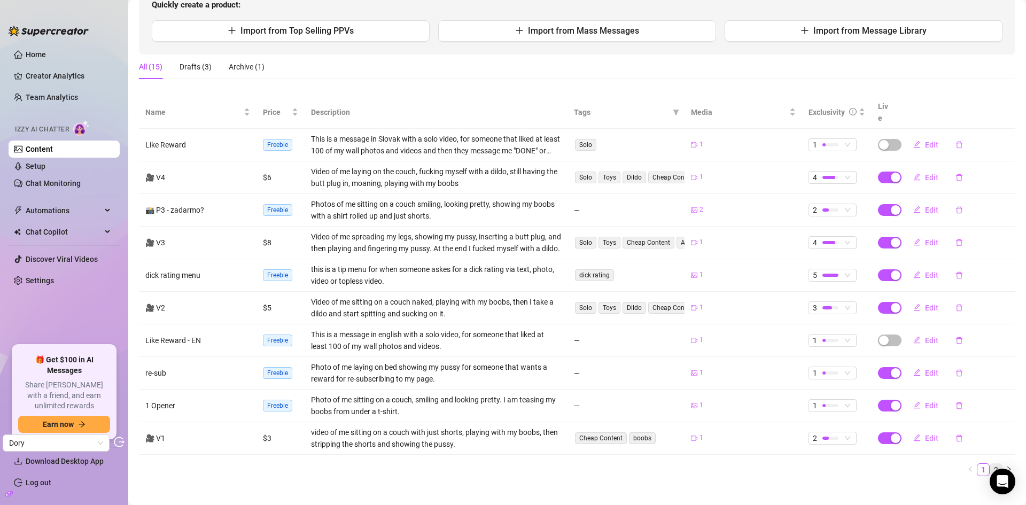
click at [991, 464] on link "2" at bounding box center [997, 470] width 12 height 12
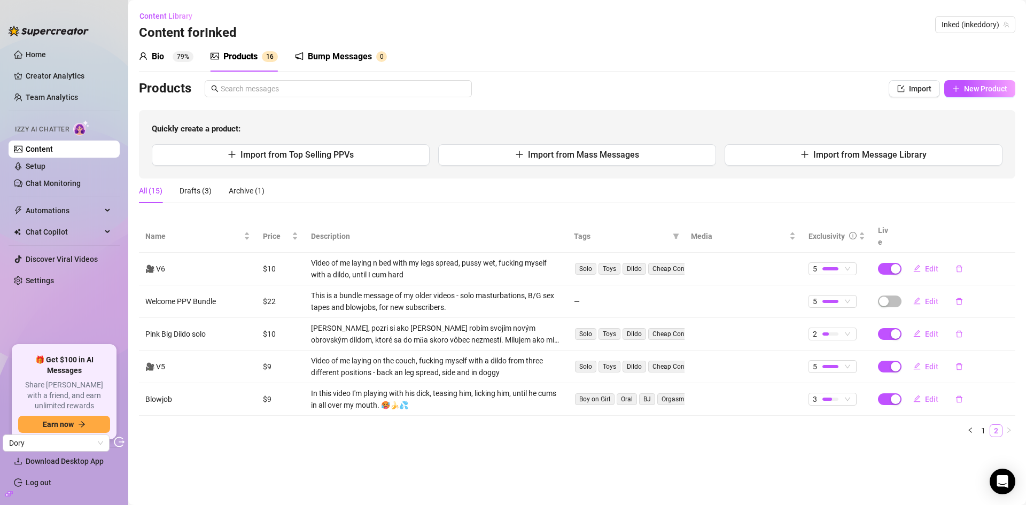
scroll to position [0, 0]
click at [980, 425] on link "1" at bounding box center [984, 431] width 12 height 12
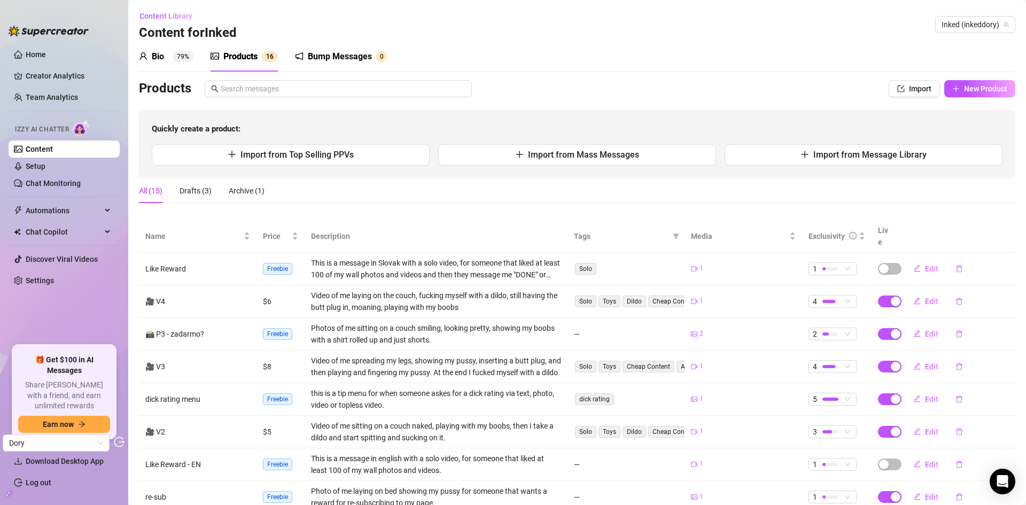
scroll to position [124, 0]
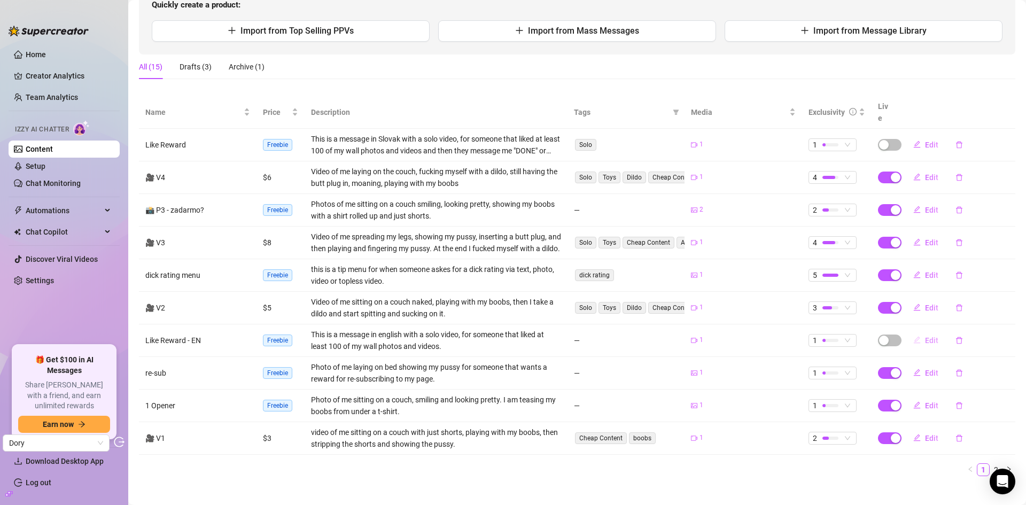
click at [919, 332] on button "Edit" at bounding box center [926, 340] width 42 height 17
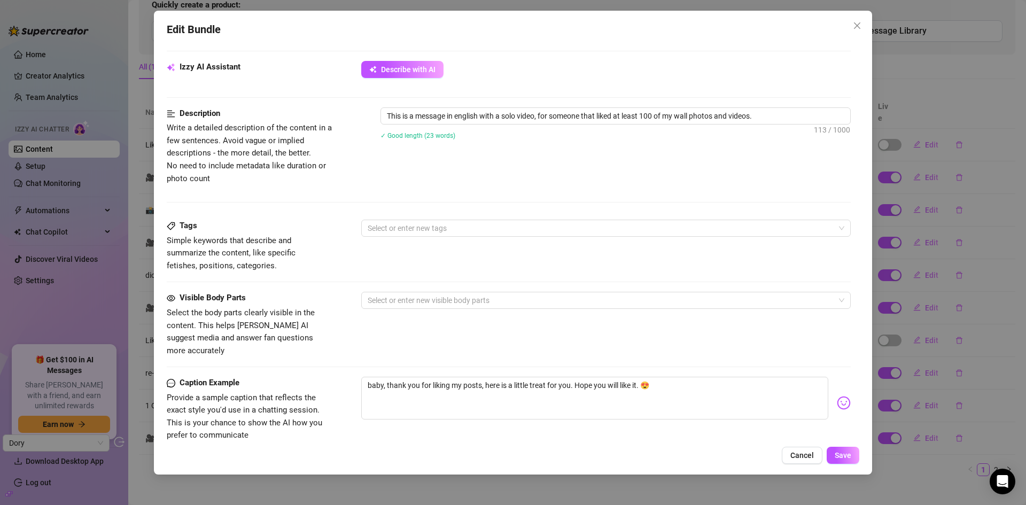
scroll to position [428, 0]
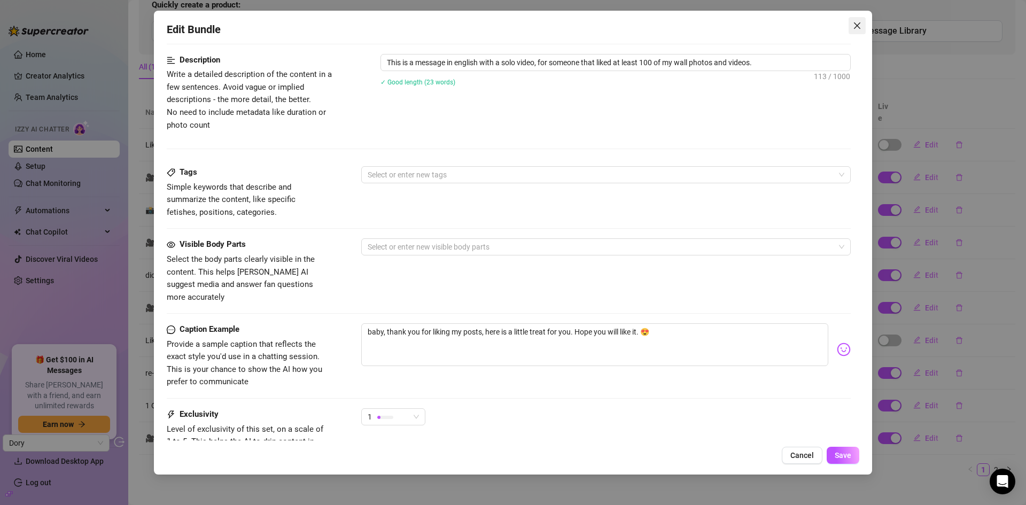
click at [863, 26] on span "Close" at bounding box center [857, 25] width 17 height 9
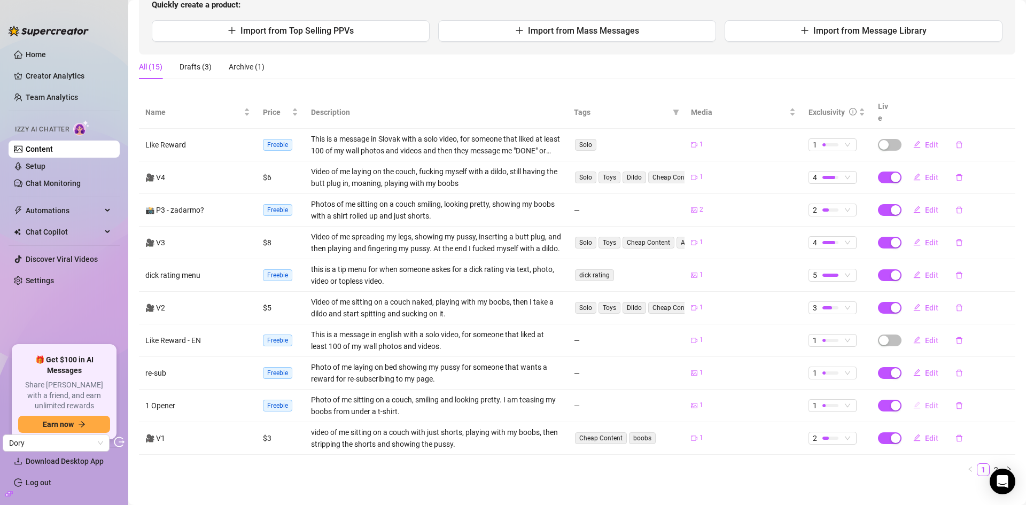
click at [925, 401] on span "Edit" at bounding box center [931, 405] width 13 height 9
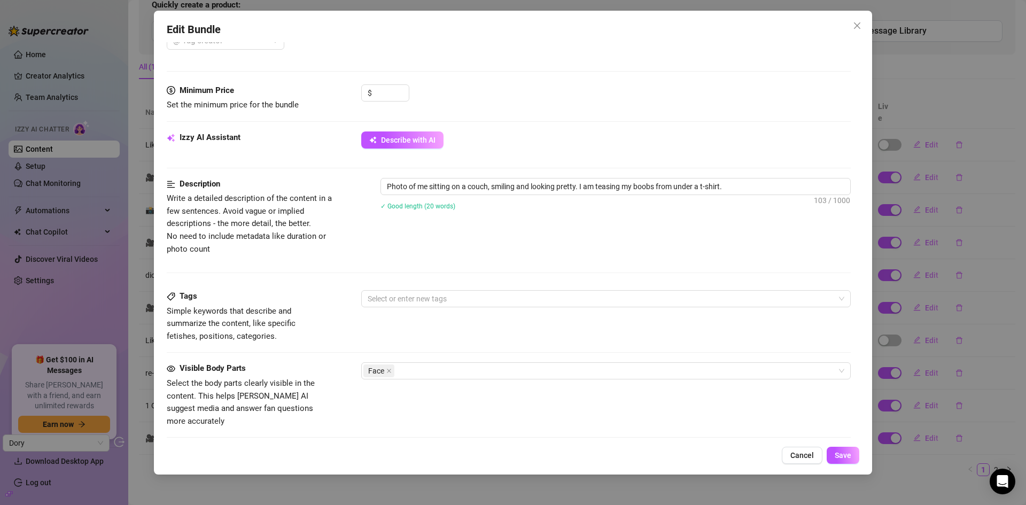
scroll to position [301, 0]
click at [857, 22] on icon "close" at bounding box center [857, 25] width 9 height 9
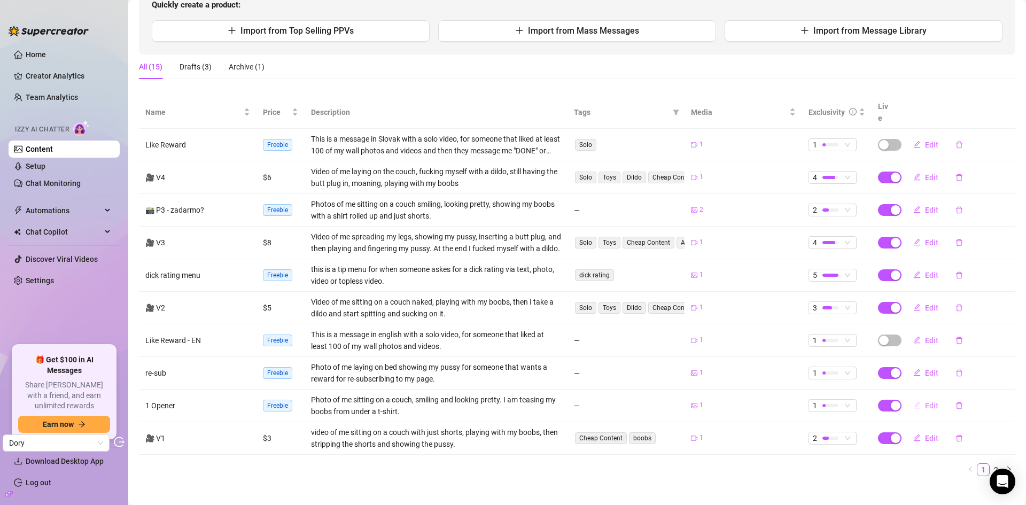
click at [925, 401] on span "Edit" at bounding box center [931, 405] width 13 height 9
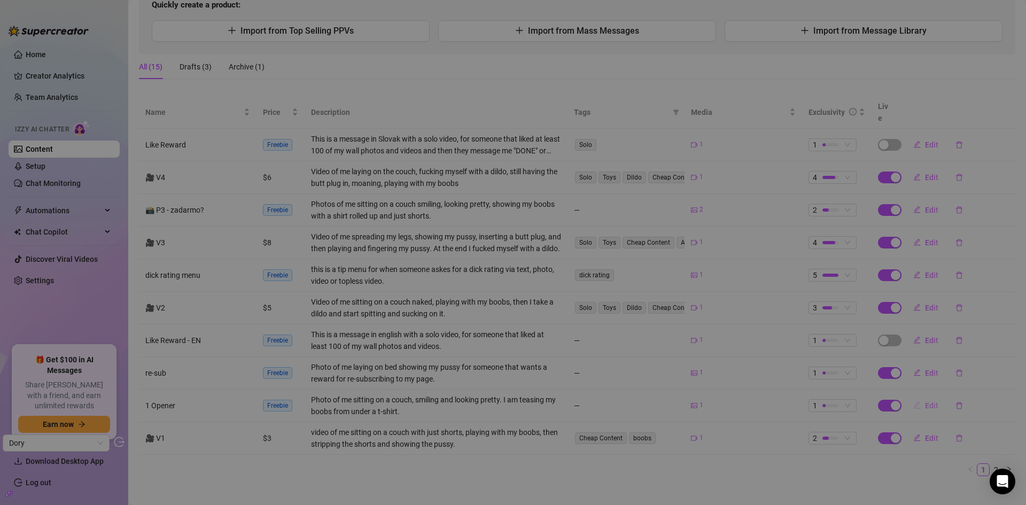
type textarea "Ahoj, zlatíčko, nudím sa… čo práve robíš? 🫣"
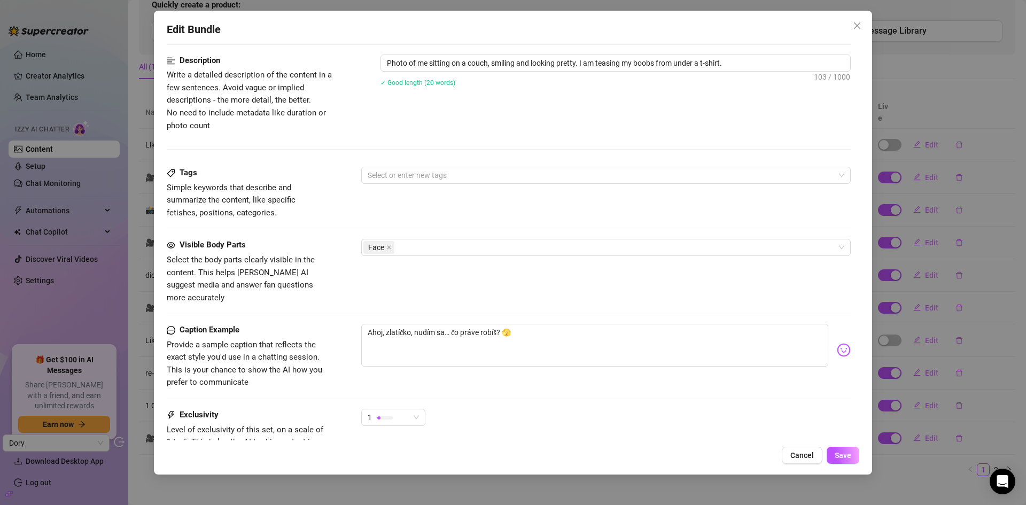
scroll to position [428, 0]
click at [852, 28] on span "Close" at bounding box center [857, 25] width 17 height 9
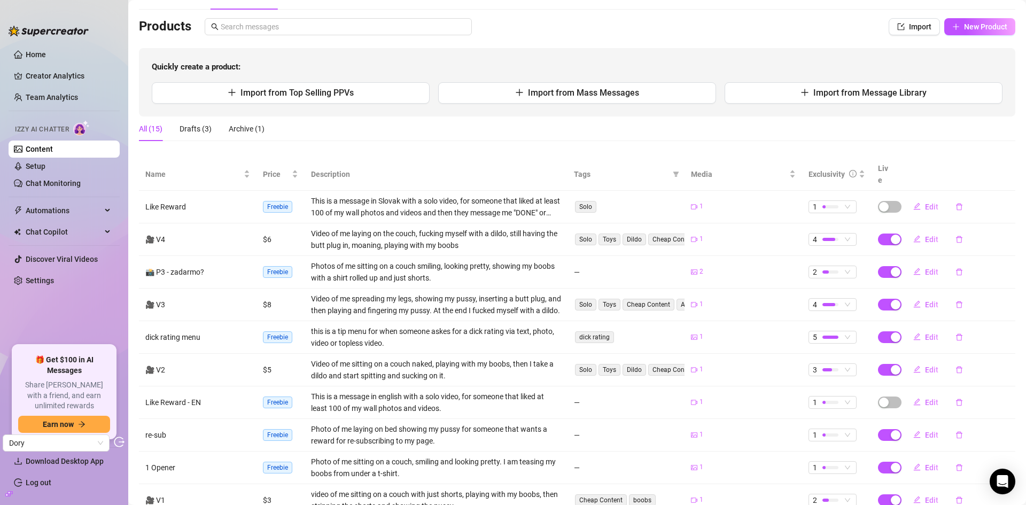
scroll to position [124, 0]
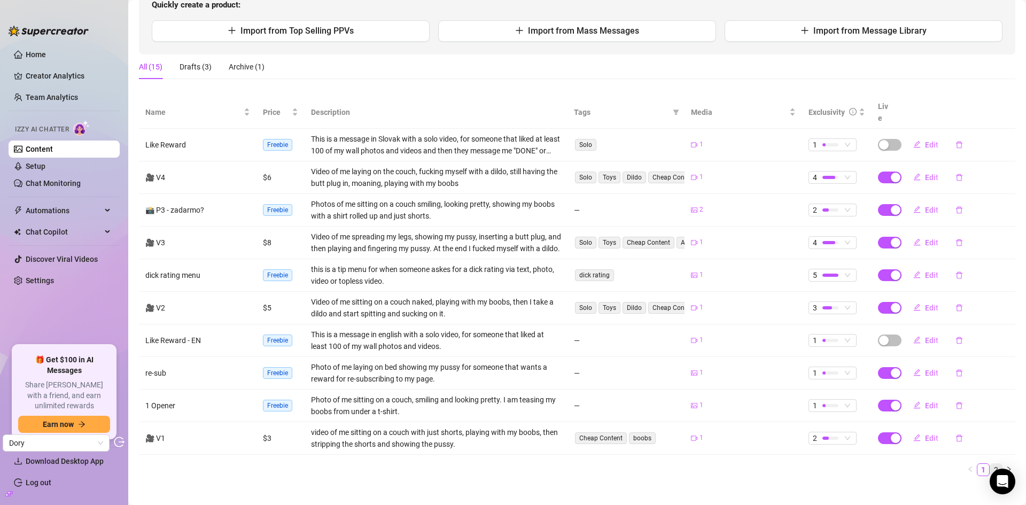
click at [994, 463] on li "2" at bounding box center [996, 469] width 13 height 13
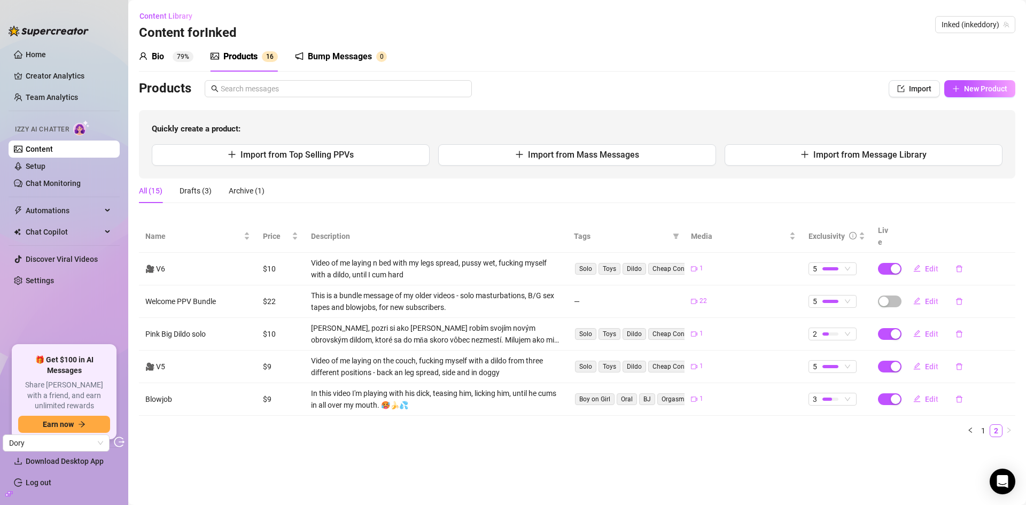
scroll to position [0, 0]
drag, startPoint x: 984, startPoint y: 424, endPoint x: 785, endPoint y: 92, distance: 387.0
click at [983, 425] on link "1" at bounding box center [984, 431] width 12 height 12
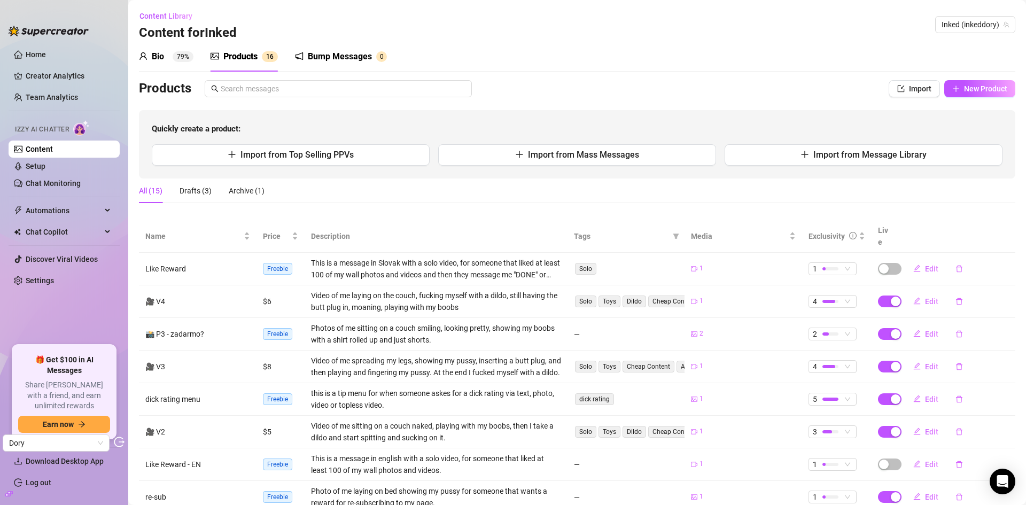
click at [174, 62] on div "Bio 79%" at bounding box center [166, 56] width 55 height 13
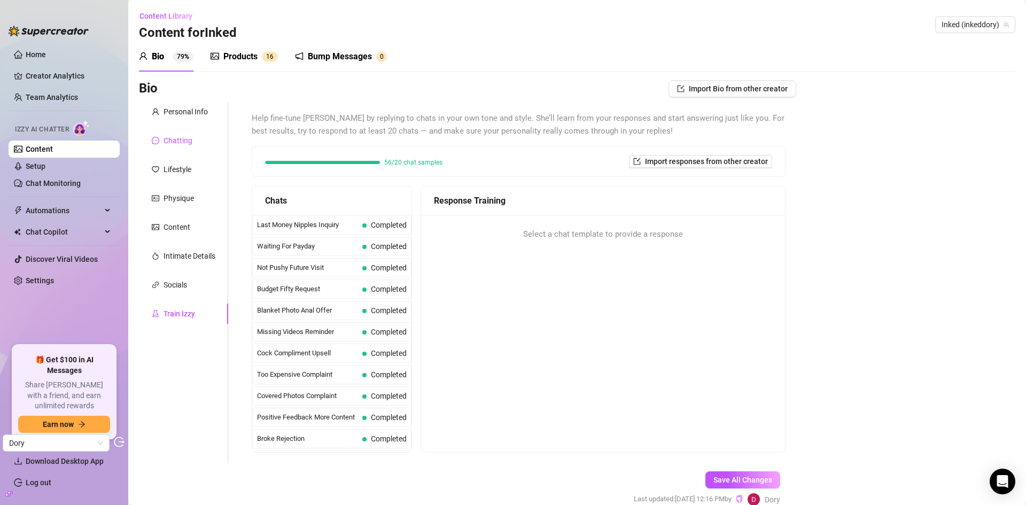
click at [187, 139] on div "Chatting" at bounding box center [178, 141] width 29 height 12
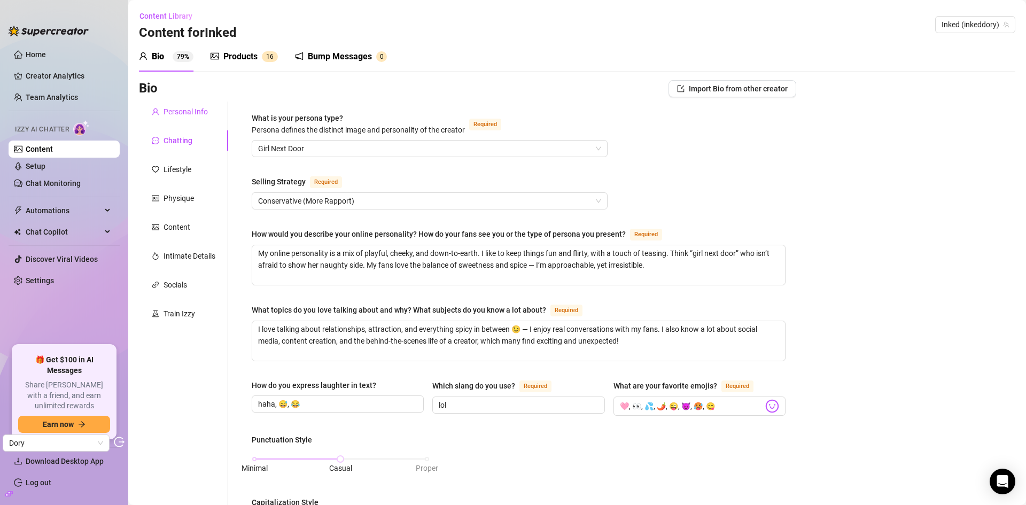
click at [187, 111] on div "Personal Info" at bounding box center [186, 112] width 44 height 12
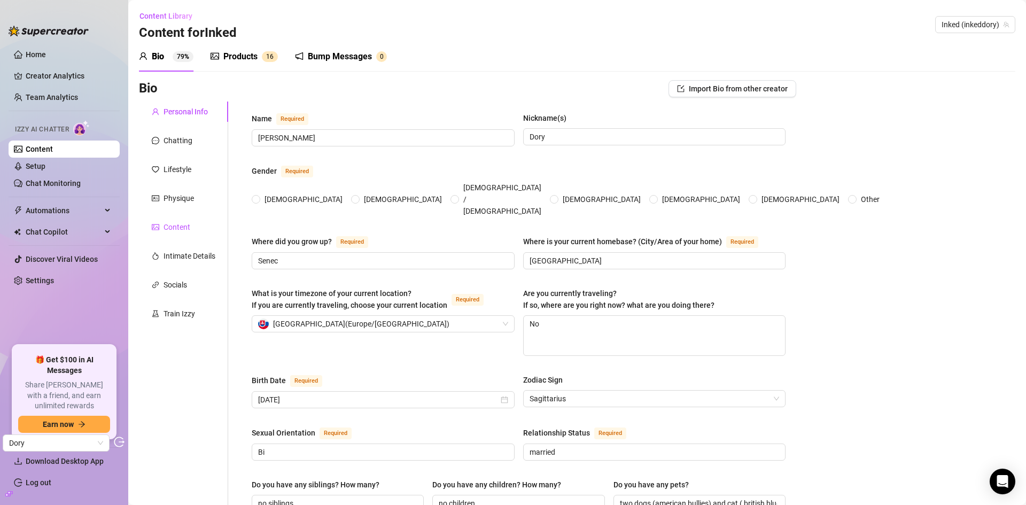
click at [181, 224] on div "Content" at bounding box center [177, 227] width 27 height 12
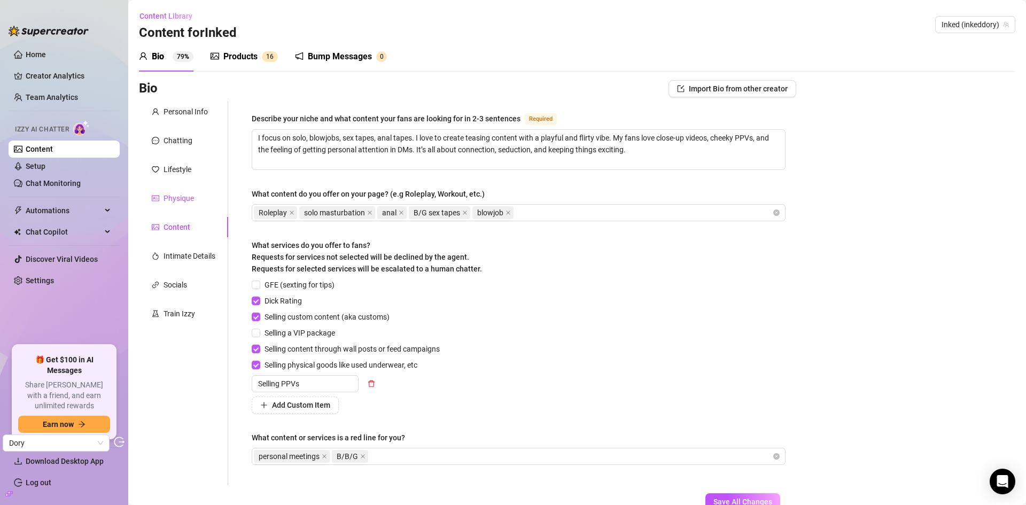
click at [183, 198] on div "Physique" at bounding box center [179, 198] width 30 height 12
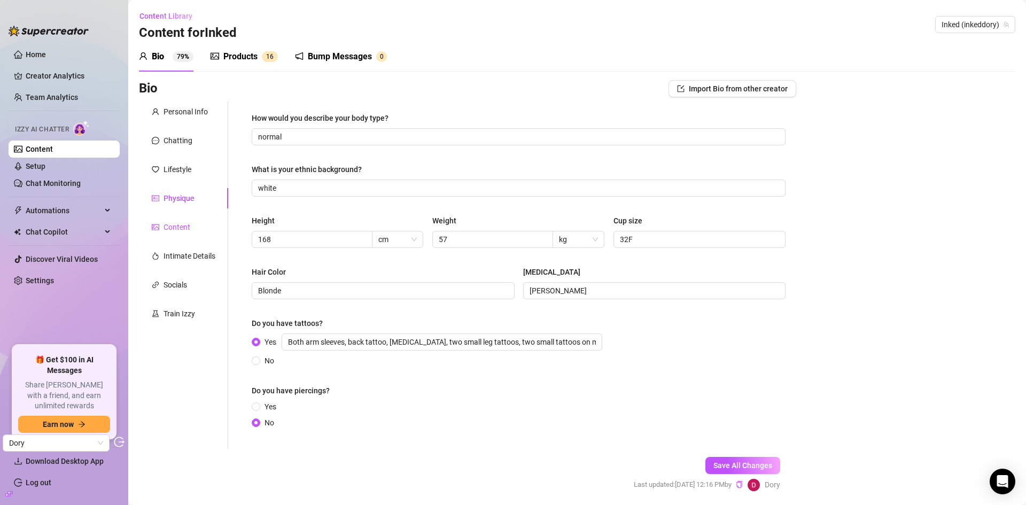
click at [182, 222] on div "Content" at bounding box center [177, 227] width 27 height 12
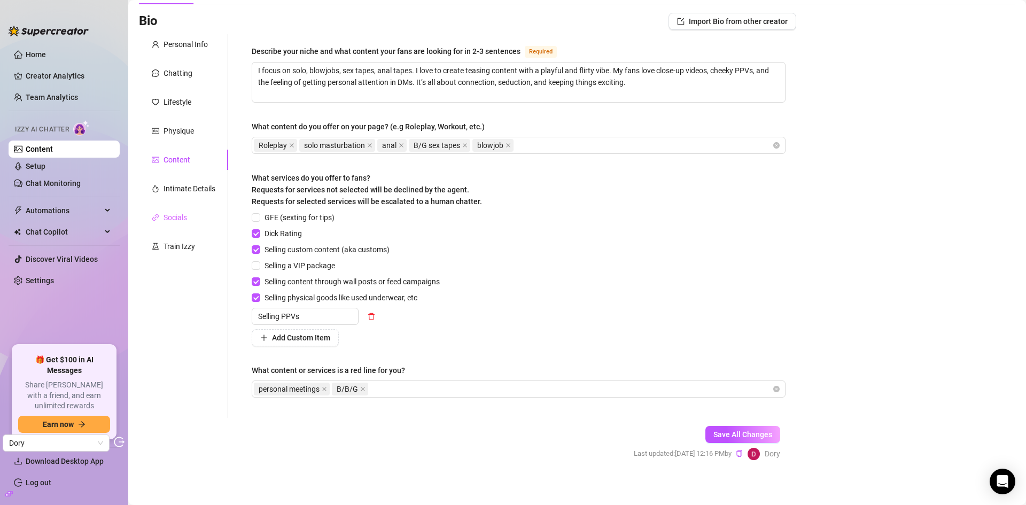
scroll to position [73, 0]
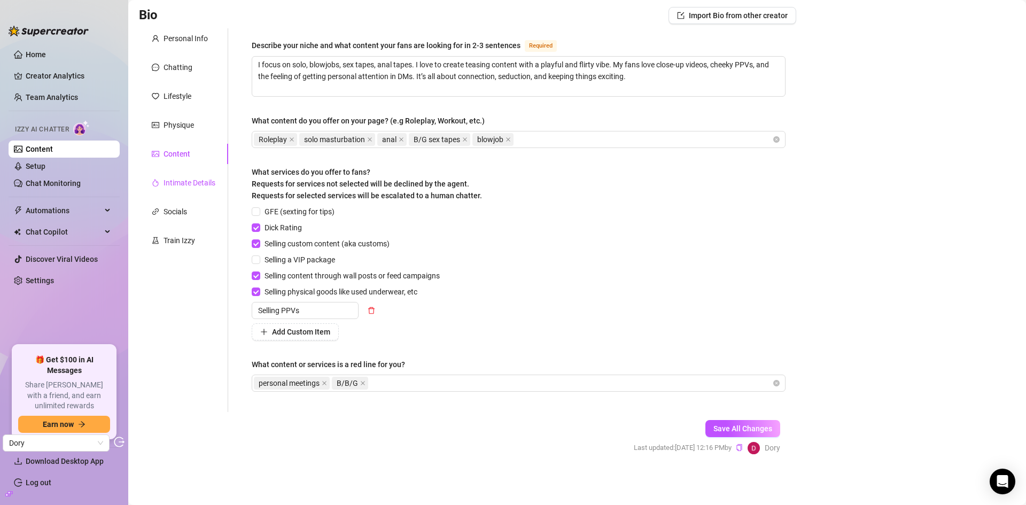
click at [185, 177] on div "Intimate Details" at bounding box center [190, 183] width 52 height 12
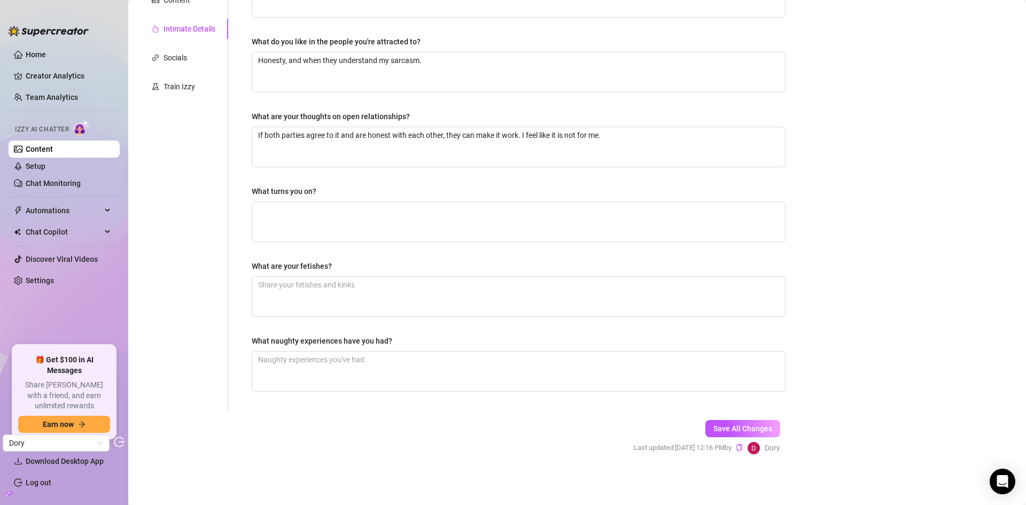
scroll to position [67, 0]
